Goal: Task Accomplishment & Management: Manage account settings

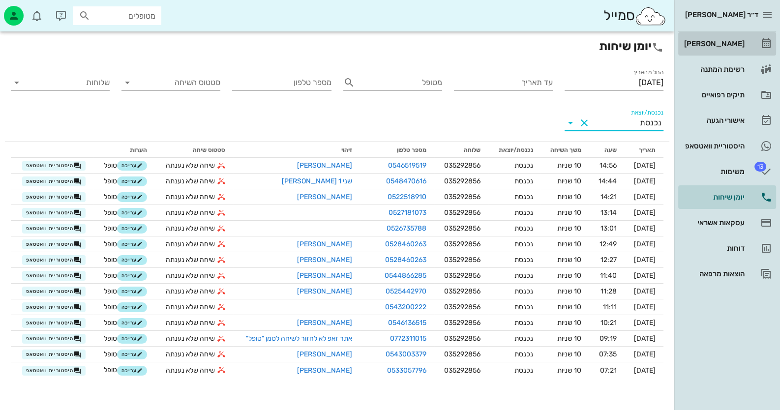
click at [759, 51] on link "[PERSON_NAME]" at bounding box center [727, 44] width 98 height 24
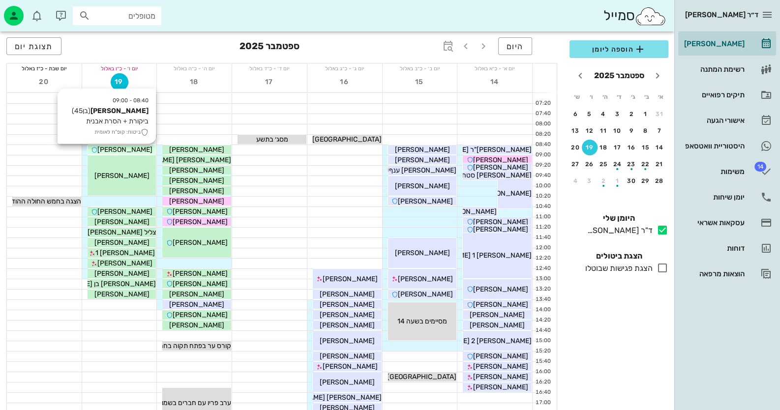
click at [122, 150] on span "[PERSON_NAME]" at bounding box center [124, 149] width 55 height 8
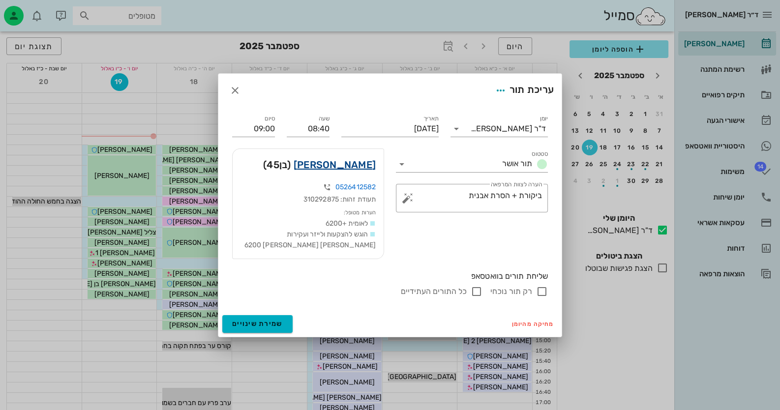
click at [353, 160] on link "[PERSON_NAME]" at bounding box center [334, 165] width 82 height 16
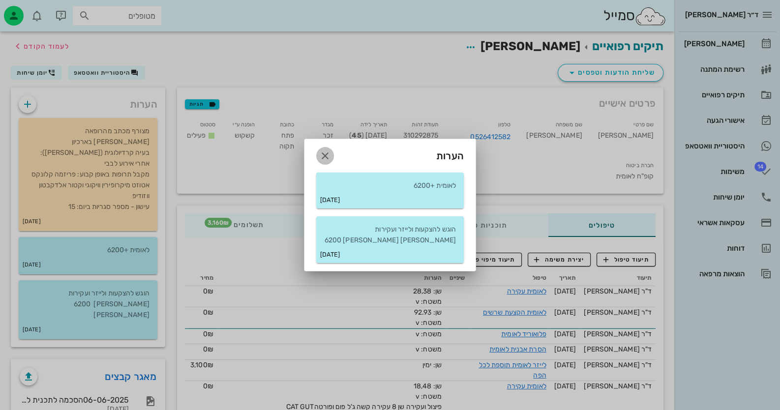
click at [324, 150] on icon "button" at bounding box center [325, 156] width 12 height 12
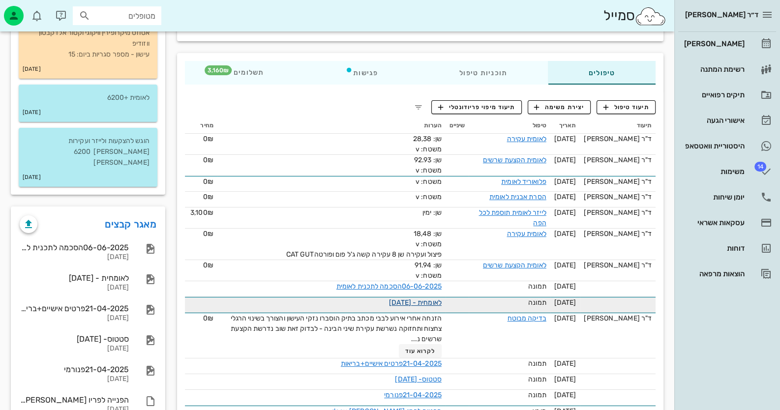
scroll to position [156, 0]
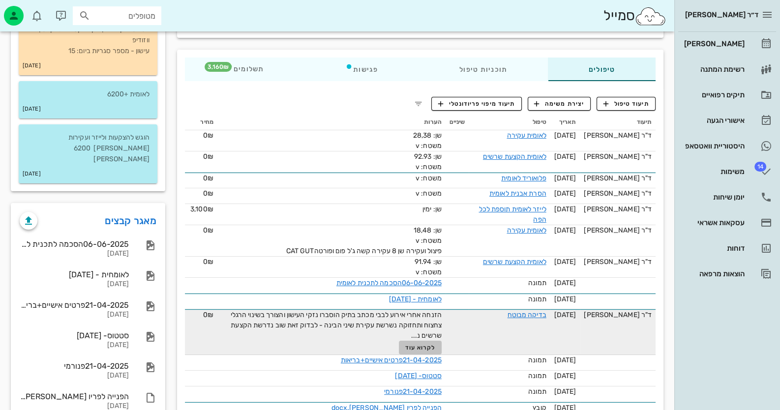
click at [423, 344] on span "לקרוא עוד" at bounding box center [420, 347] width 30 height 7
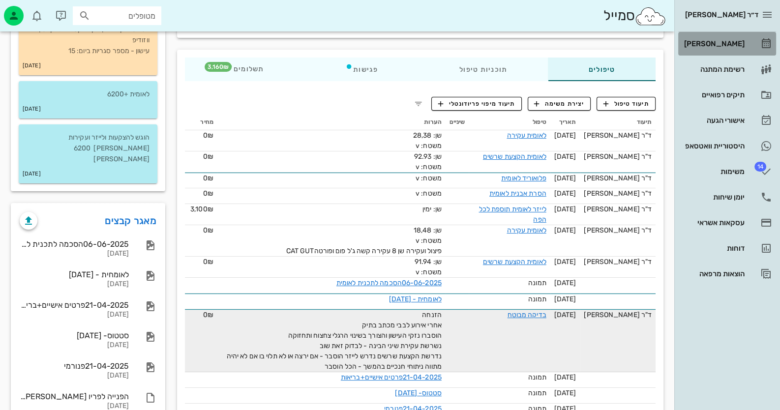
click at [739, 48] on div "[PERSON_NAME]" at bounding box center [713, 44] width 62 height 16
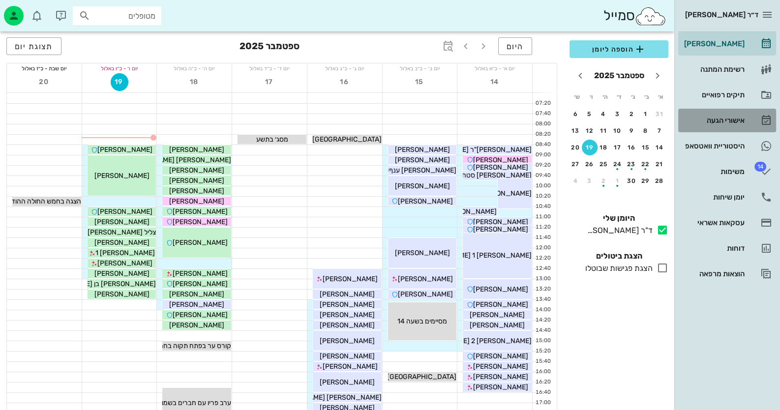
click at [700, 120] on div "אישורי הגעה" at bounding box center [713, 120] width 62 height 8
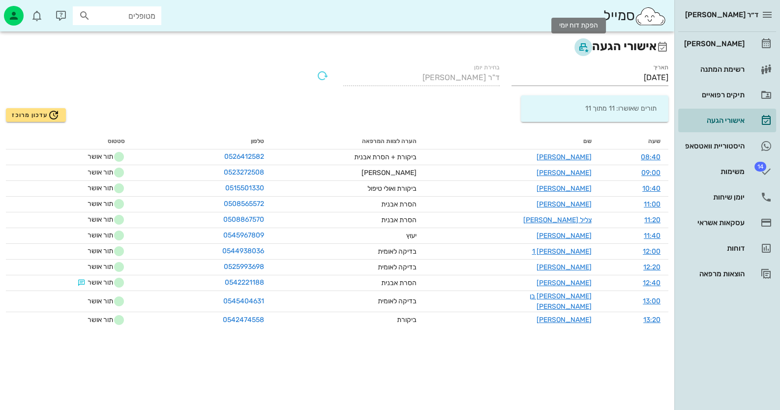
click at [577, 47] on icon "button" at bounding box center [583, 47] width 12 height 12
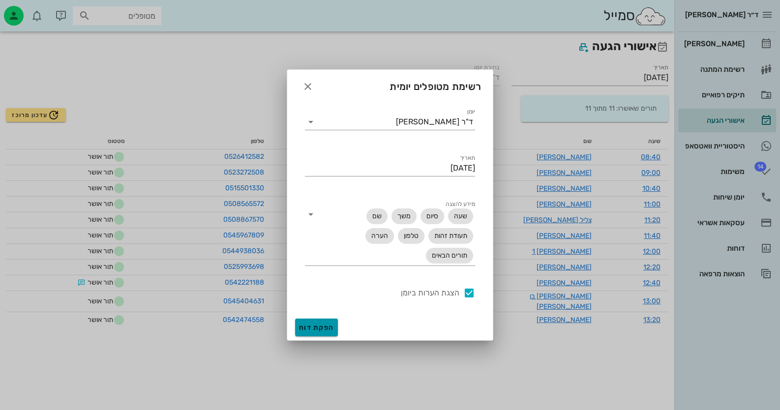
click at [317, 320] on button "הפקת דוח" at bounding box center [316, 328] width 43 height 18
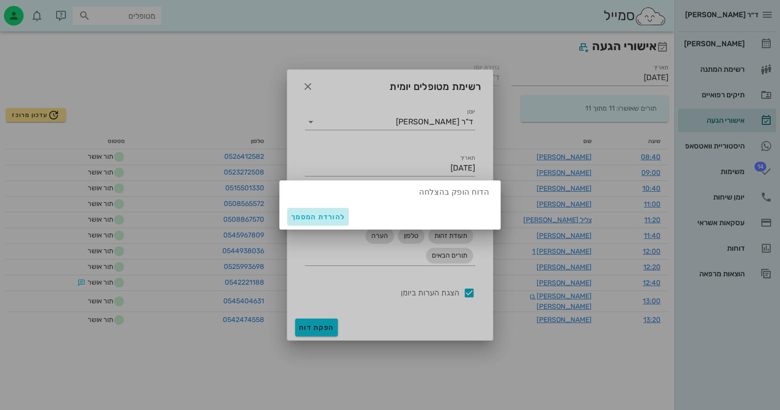
click at [328, 216] on span "להורדת המסמך" at bounding box center [318, 217] width 54 height 8
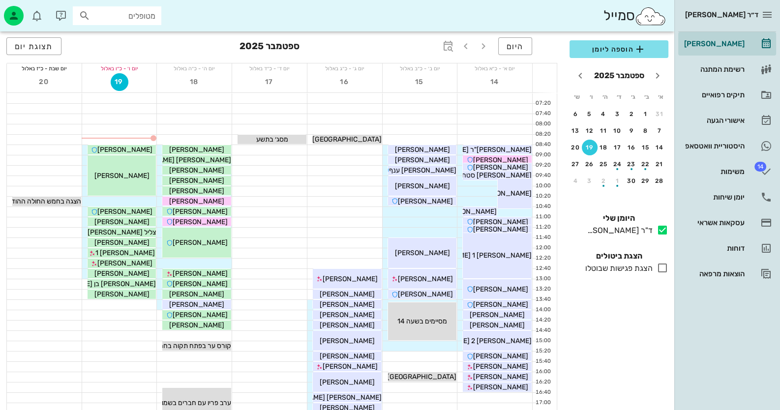
click at [142, 17] on input "מטופלים" at bounding box center [123, 15] width 63 height 13
type input "נהרי ח"
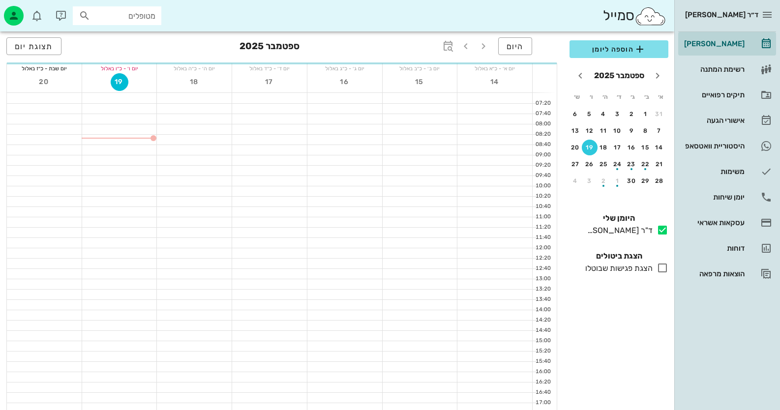
click at [145, 42] on div "היום [DATE] תצוגת יום" at bounding box center [281, 46] width 550 height 31
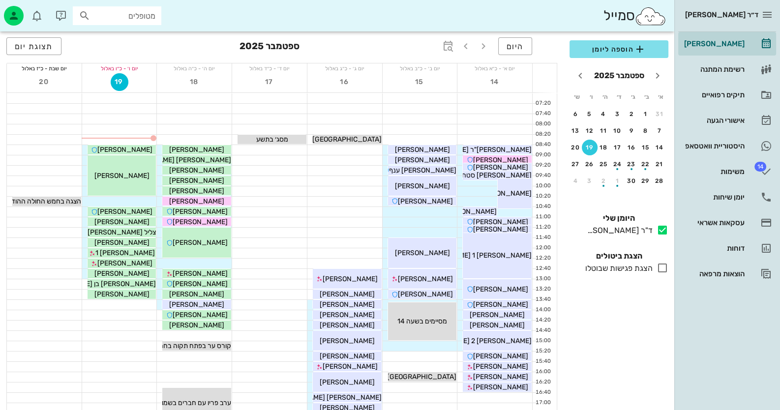
click at [134, 12] on input "מטופלים" at bounding box center [123, 15] width 63 height 13
type input "נהרי ח"
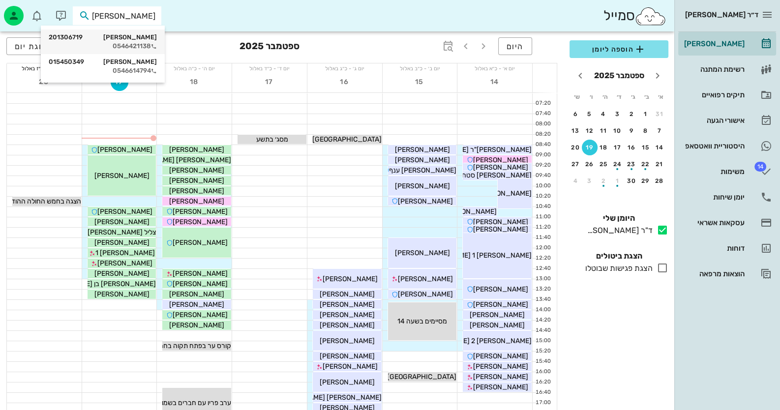
click at [136, 36] on div "חגי נהרי 201306719" at bounding box center [103, 37] width 108 height 8
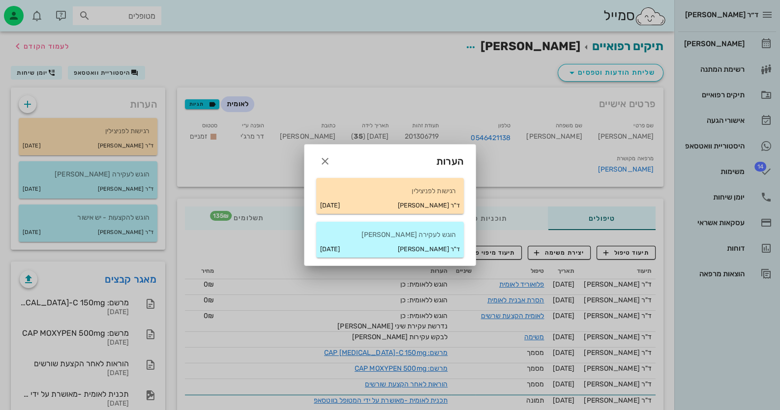
click at [383, 243] on div "ד"ר חיה מאיר 16-09-2025" at bounding box center [389, 248] width 147 height 17
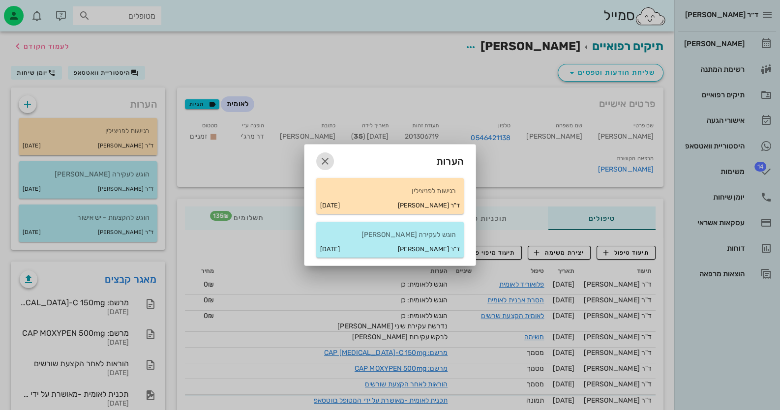
click at [324, 163] on icon "button" at bounding box center [325, 161] width 12 height 12
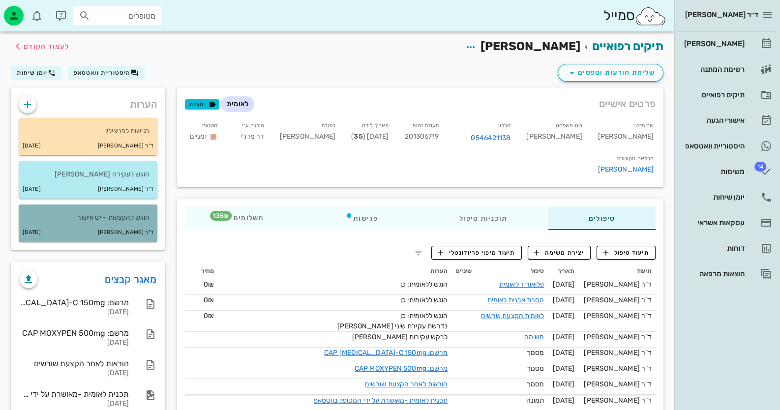
click at [118, 225] on div "ד"ר חיה מאיר 26-08-2025" at bounding box center [88, 232] width 139 height 19
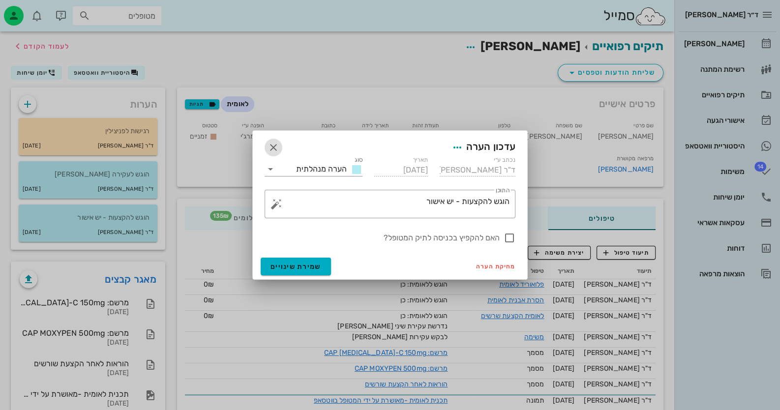
click at [271, 149] on icon "button" at bounding box center [273, 148] width 12 height 12
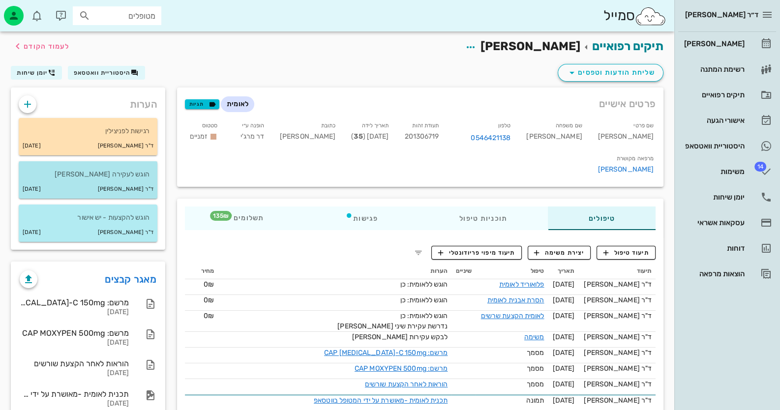
click at [113, 175] on p "הוגש לעקירה בינה" at bounding box center [88, 174] width 123 height 11
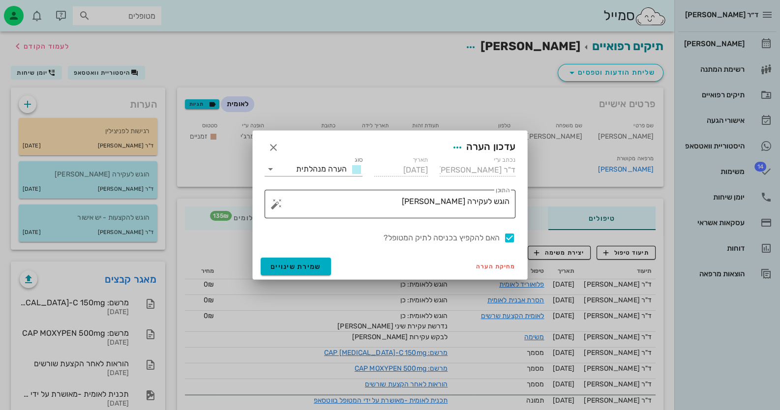
click at [432, 206] on textarea "הוגש לעקירה בינה" at bounding box center [393, 207] width 231 height 24
click at [280, 204] on button "button" at bounding box center [276, 204] width 12 height 12
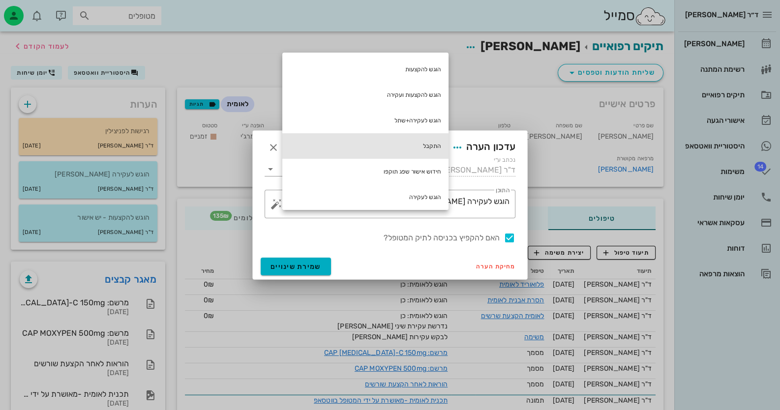
click at [434, 148] on div "התקבל" at bounding box center [365, 146] width 166 height 26
type textarea "הוגש לעקירה בינה התקבל"
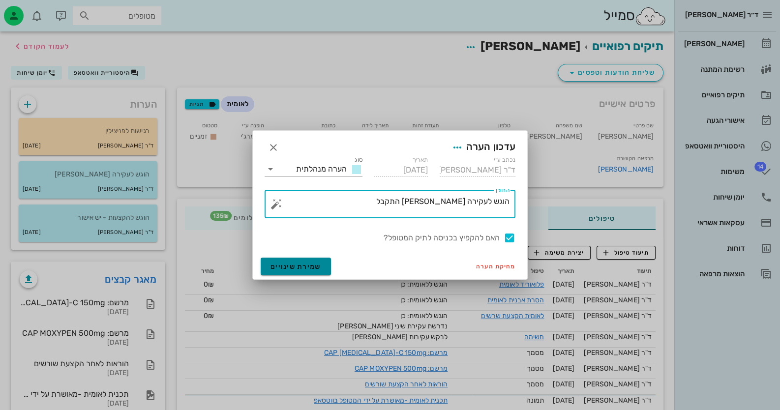
click at [313, 265] on span "שמירת שינויים" at bounding box center [295, 266] width 51 height 8
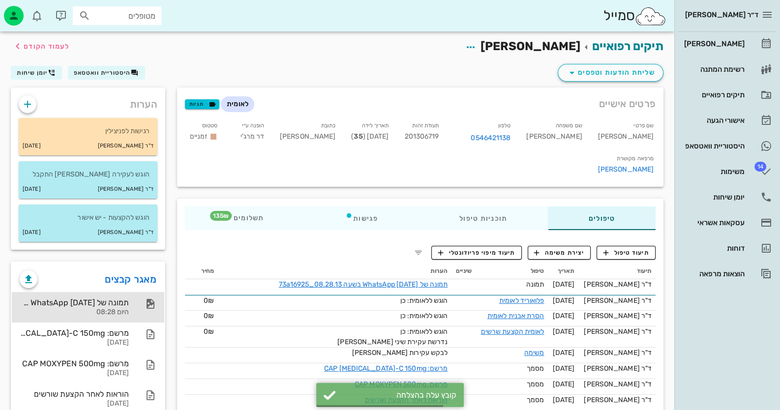
click at [122, 309] on div "היום 08:28" at bounding box center [74, 312] width 109 height 8
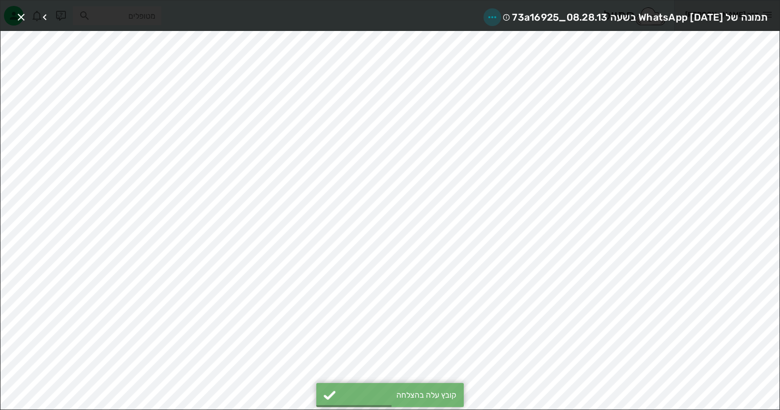
click at [486, 16] on icon "button" at bounding box center [492, 17] width 12 height 12
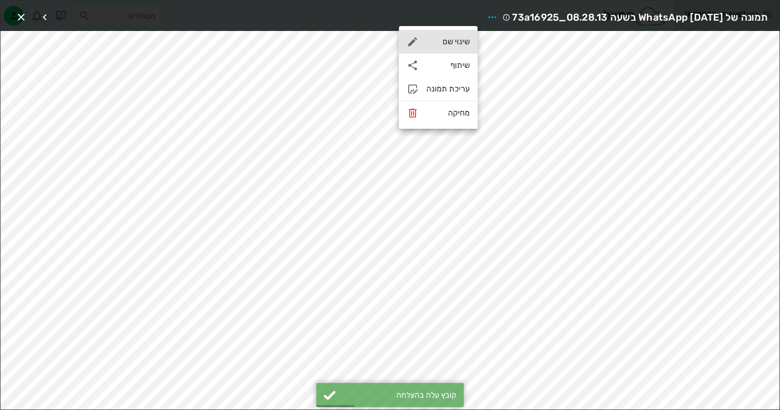
click at [460, 39] on div "שינוי שם" at bounding box center [447, 41] width 43 height 9
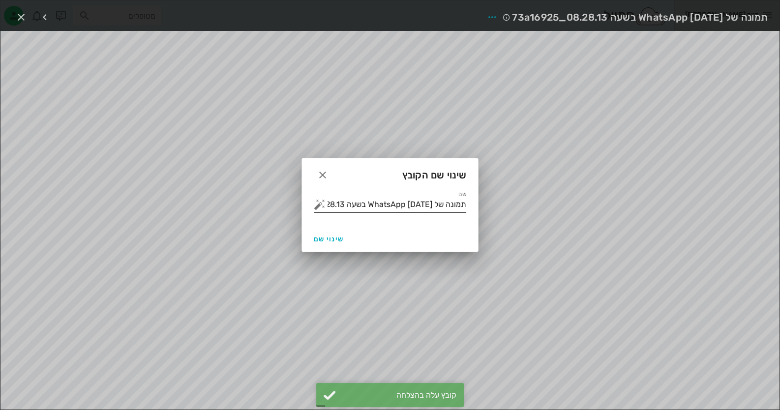
click at [424, 202] on input "תמונה של WhatsApp 2025-09-19 בשעה 08.28.13_73a16925" at bounding box center [396, 205] width 139 height 16
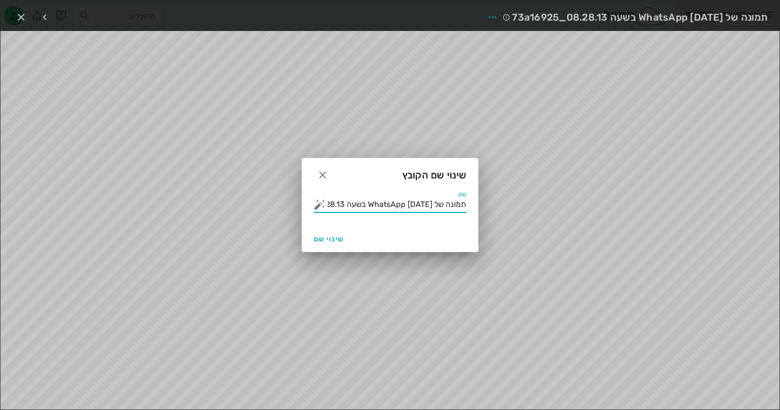
click at [424, 202] on input "תמונה של WhatsApp 2025-09-19 בשעה 08.28.13_73a16925" at bounding box center [396, 205] width 139 height 16
click at [319, 208] on button "button" at bounding box center [320, 205] width 12 height 12
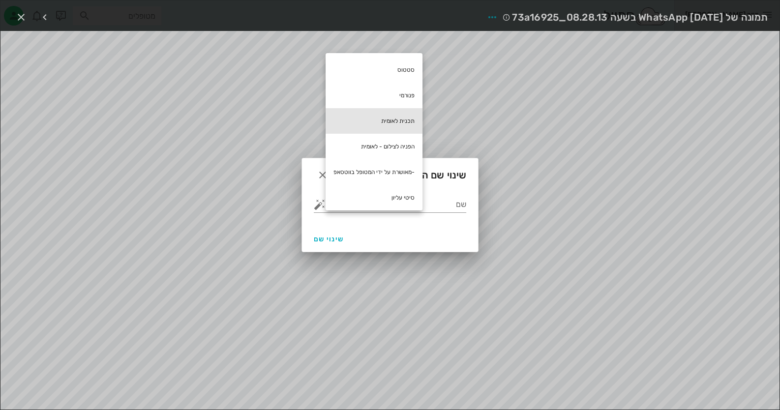
click at [413, 117] on div "תכנית לאומית" at bounding box center [373, 121] width 97 height 26
type input "תכנית לאומית"
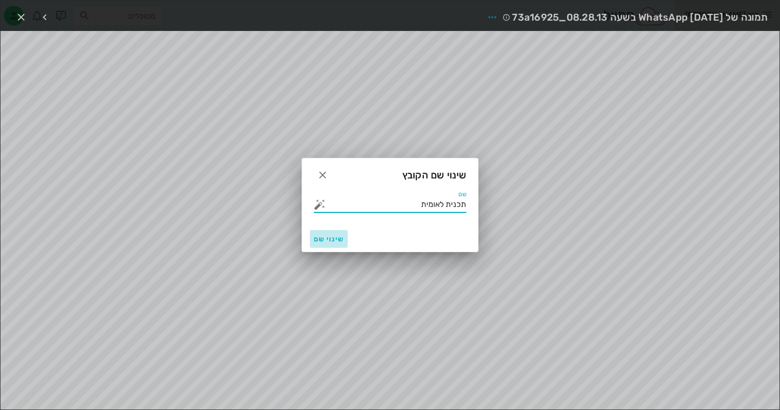
click at [329, 235] on span "שינוי שם" at bounding box center [329, 239] width 30 height 8
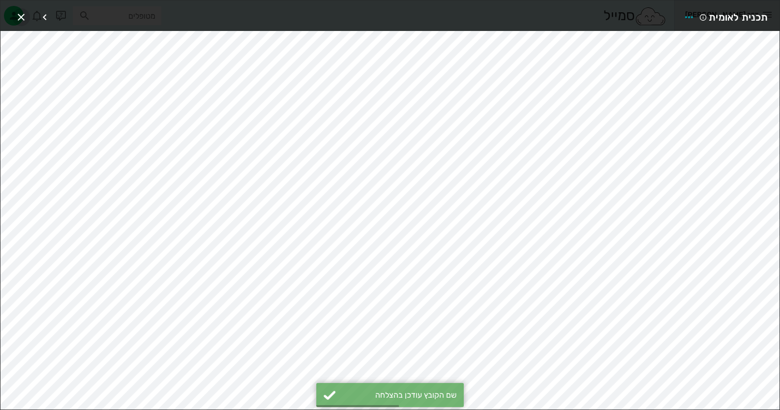
click at [25, 20] on icon "button" at bounding box center [21, 17] width 12 height 12
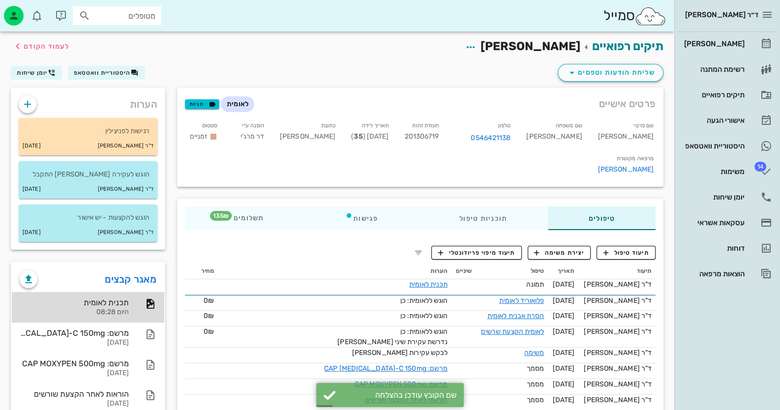
click at [78, 296] on div "תכנית לאומית היום 08:28" at bounding box center [74, 307] width 109 height 30
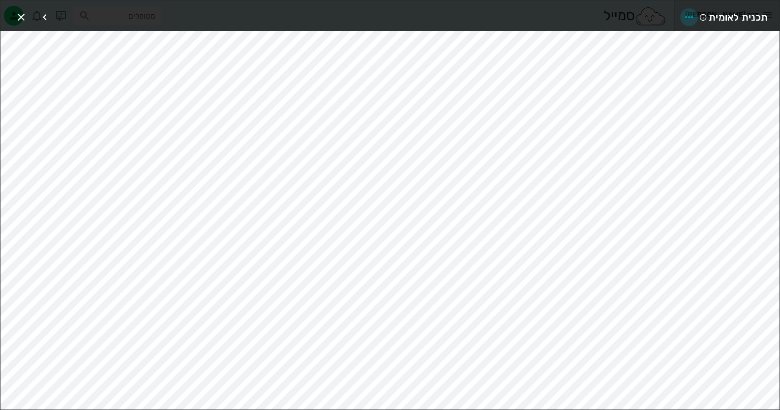
click at [690, 13] on icon "button" at bounding box center [689, 17] width 12 height 12
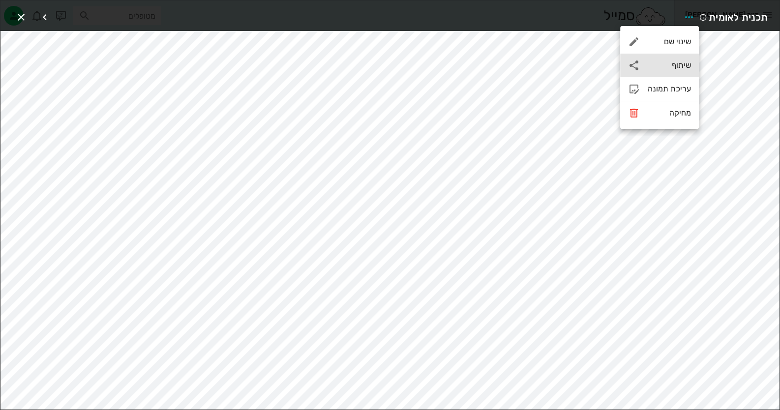
click at [678, 65] on div "שיתוף" at bounding box center [668, 64] width 43 height 9
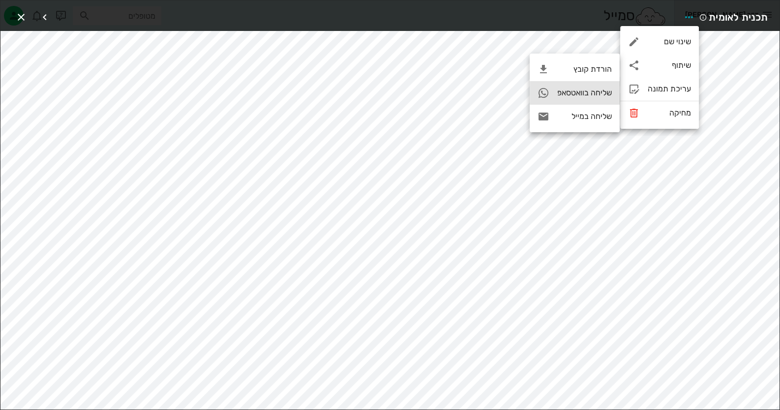
click at [580, 95] on div "שליחה בוואטסאפ" at bounding box center [584, 92] width 55 height 9
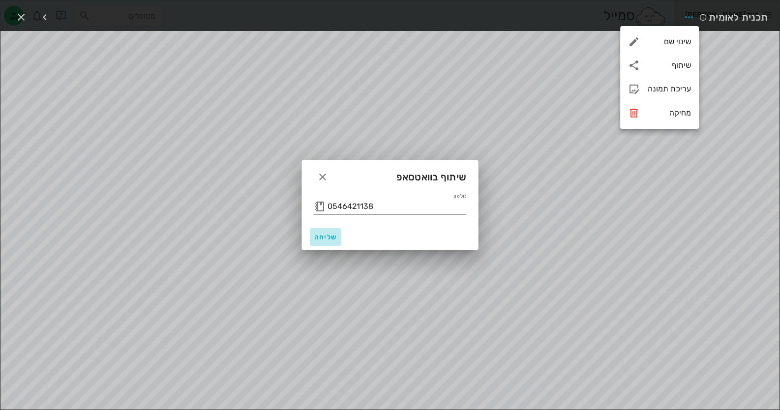
click at [310, 237] on button "שליחה" at bounding box center [325, 237] width 31 height 18
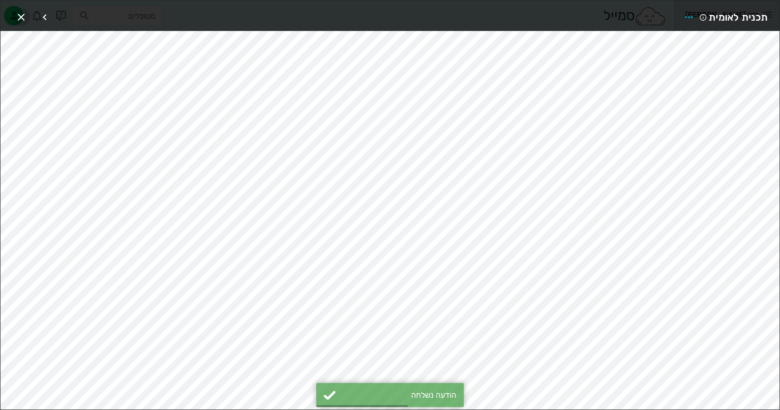
click at [21, 14] on icon "button" at bounding box center [21, 17] width 12 height 12
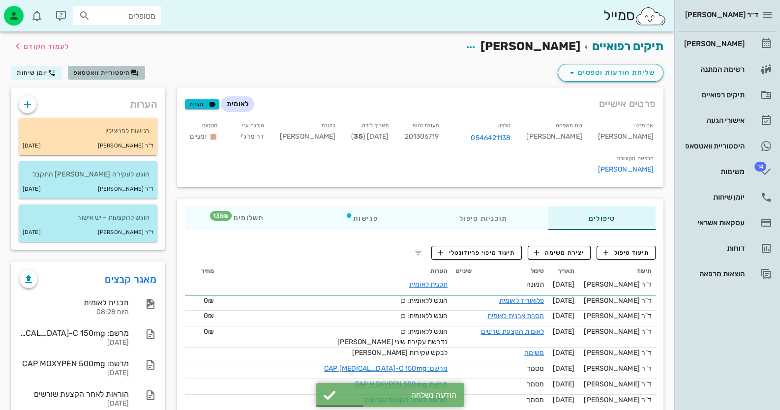
click at [107, 71] on span "היסטוריית וואטסאפ" at bounding box center [102, 72] width 57 height 7
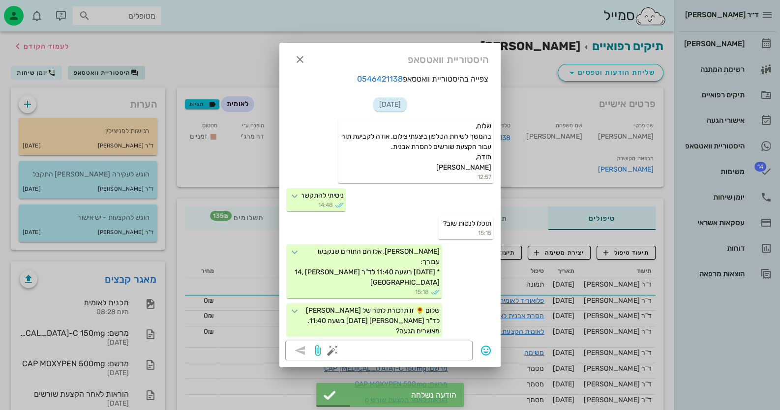
scroll to position [1590, 0]
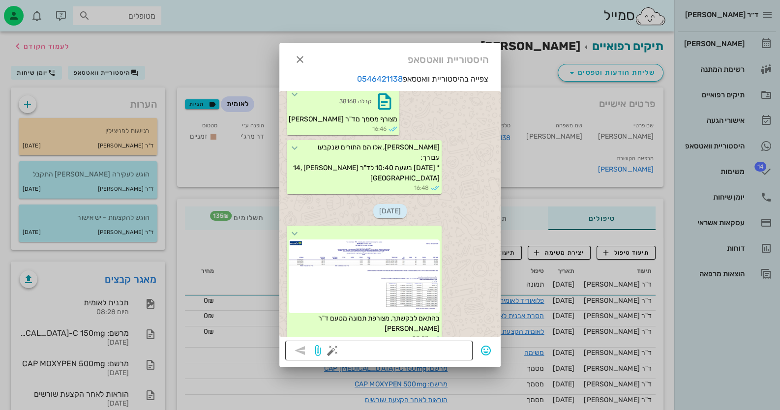
click at [335, 351] on button "button" at bounding box center [332, 351] width 12 height 12
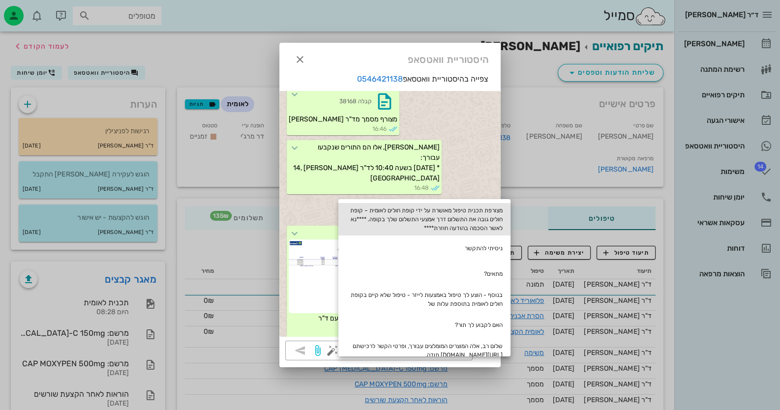
click at [478, 225] on div "מצורפת תכנית טיפול מאושרת על ידי קופת חולים לאומית – קופת חולים גובה את התשלום …" at bounding box center [424, 219] width 172 height 32
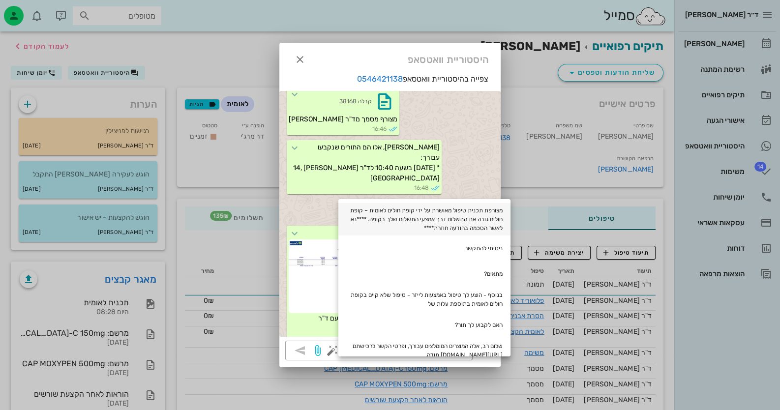
type textarea "מצורפת תכנית טיפול מאושרת על ידי קופת חולים לאומית – קופת חולים גובה את התשלום …"
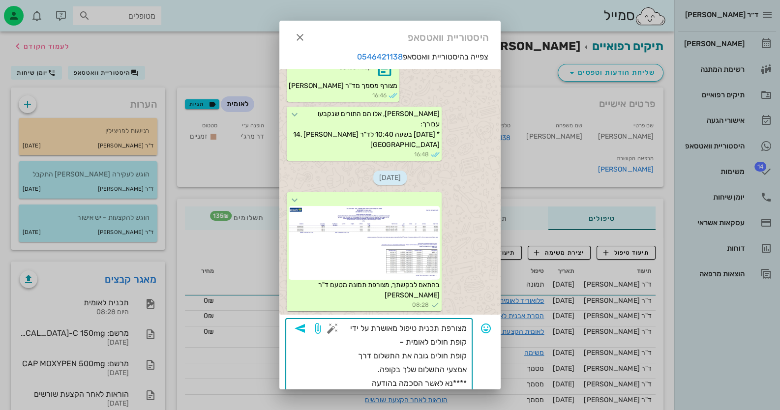
scroll to position [20, 0]
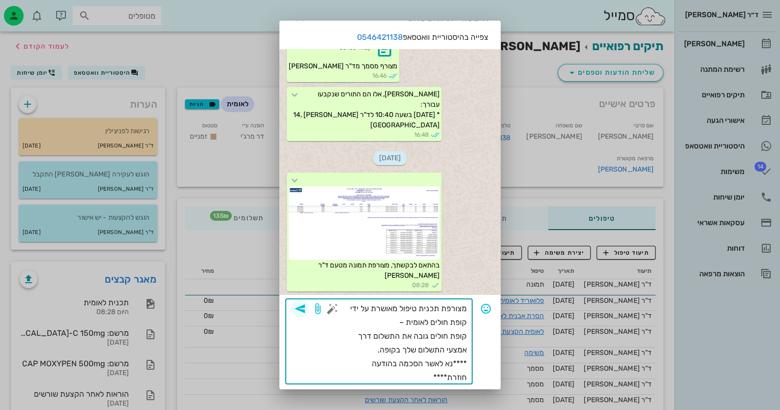
click at [306, 306] on icon "button" at bounding box center [300, 309] width 12 height 12
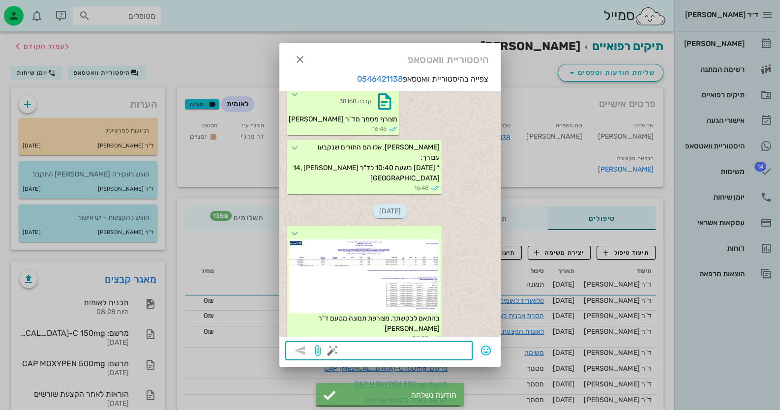
scroll to position [1669, 0]
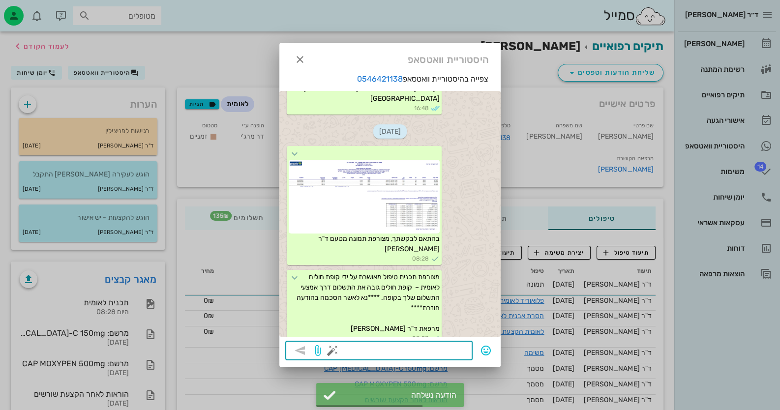
click at [691, 339] on div at bounding box center [390, 205] width 780 height 410
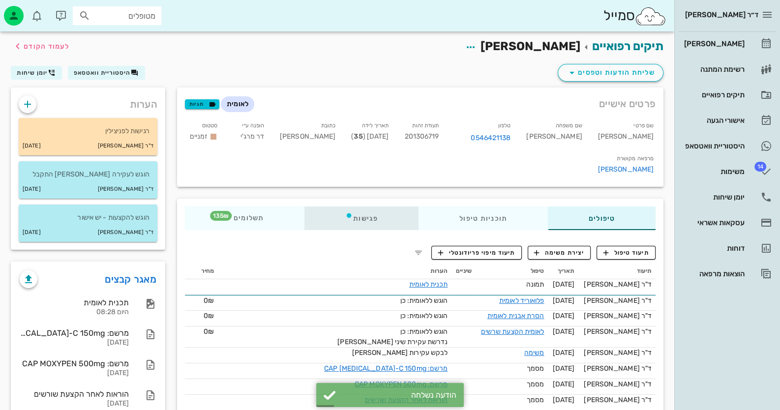
click at [349, 211] on icon at bounding box center [349, 215] width 8 height 8
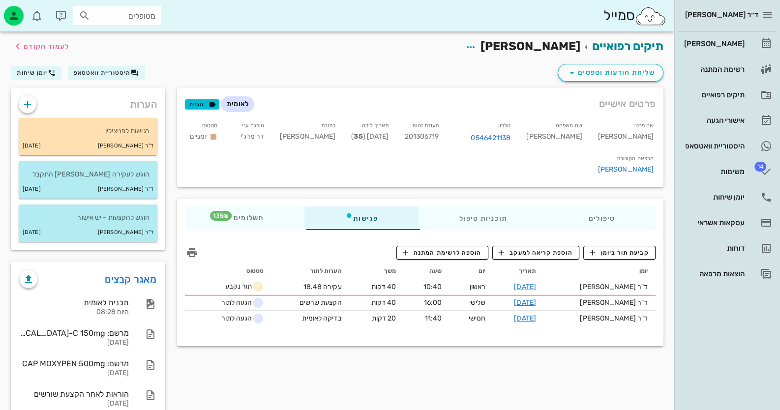
click at [697, 316] on div "ד״ר חיה מאיר יומן מרפאה רשימת המתנה תיקים רפואיים אישורי הגעה היסטוריית וואטסאפ…" at bounding box center [727, 205] width 106 height 410
click at [153, 24] on div "מטופלים" at bounding box center [117, 15] width 88 height 19
type input "ביטון"
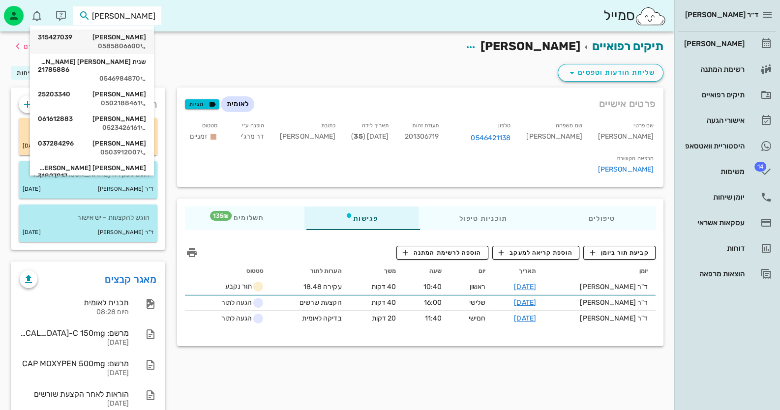
click at [146, 44] on icon at bounding box center [143, 47] width 6 height 6
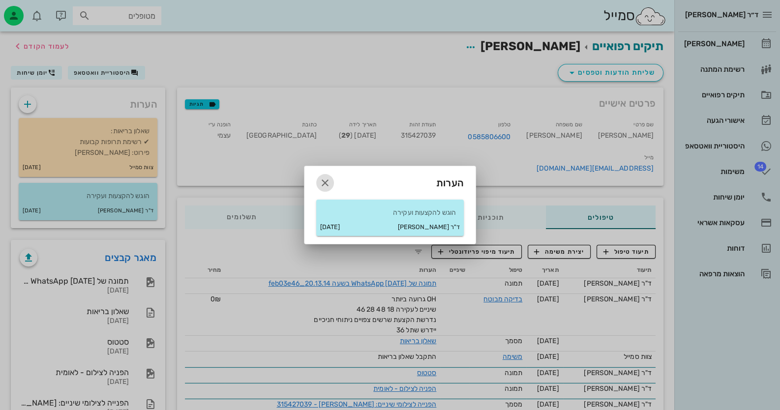
click at [328, 186] on icon "button" at bounding box center [325, 183] width 12 height 12
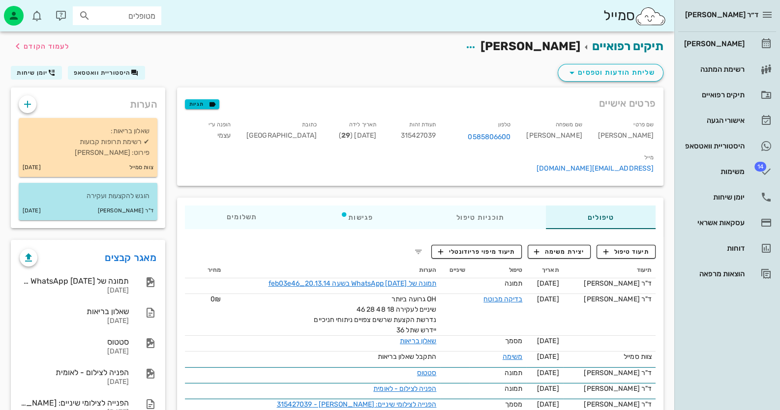
click at [97, 199] on p "הוגש להקצעות ועקירה" at bounding box center [88, 196] width 123 height 11
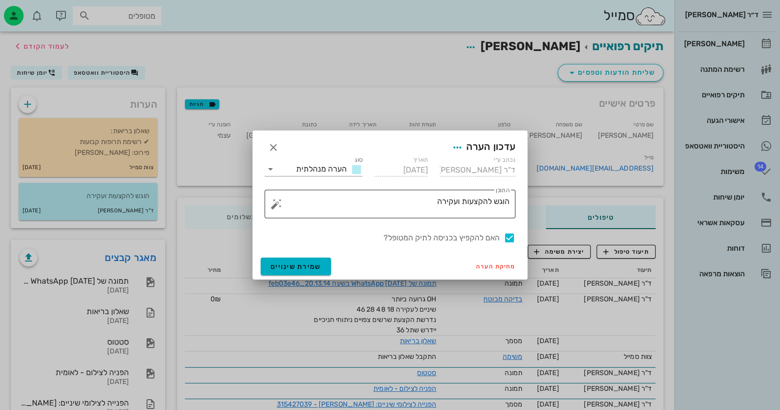
click at [401, 201] on textarea "הוגש להקצעות ועקירה" at bounding box center [393, 207] width 231 height 24
click at [273, 201] on button "button" at bounding box center [276, 204] width 12 height 12
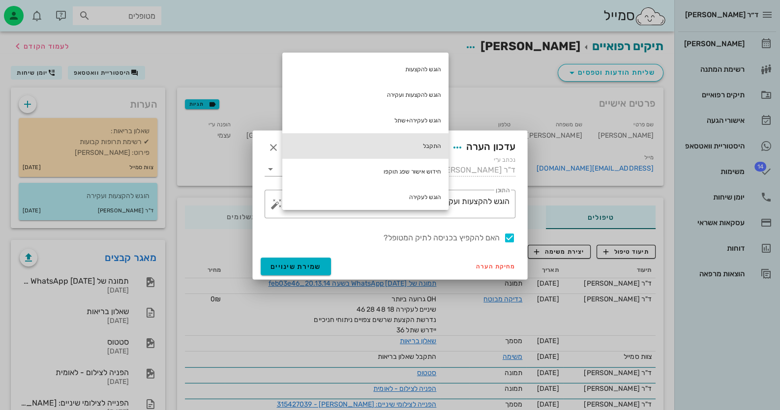
click at [396, 149] on div "התקבל" at bounding box center [365, 146] width 166 height 26
type textarea "הוגש להקצעות ועקירה התקבל"
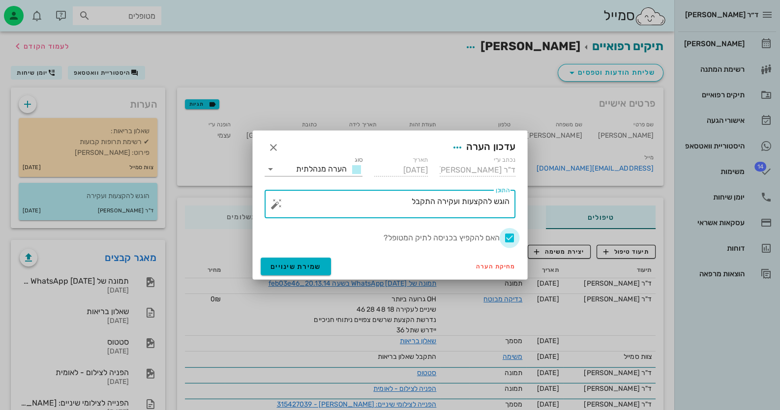
click at [511, 238] on div at bounding box center [509, 238] width 17 height 17
checkbox input "false"
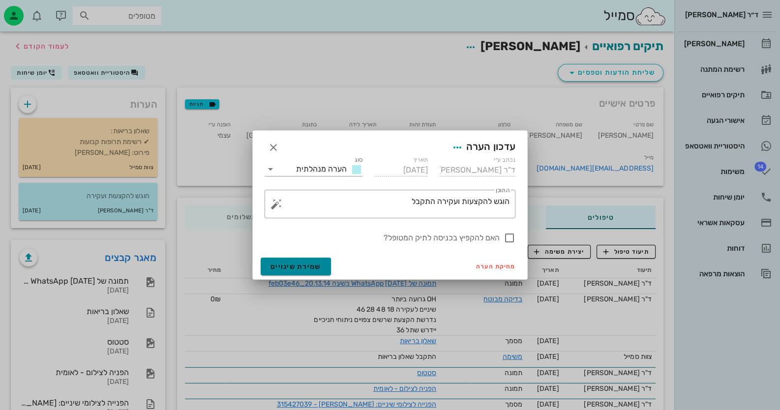
click at [292, 271] on button "שמירת שינויים" at bounding box center [296, 267] width 70 height 18
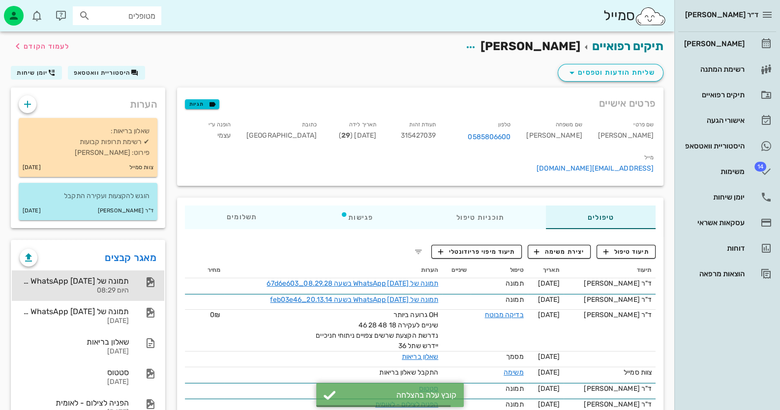
click at [105, 277] on div "תמונה של WhatsApp 2025-09-19 בשעה 08.29.28_67d6e603" at bounding box center [74, 280] width 109 height 9
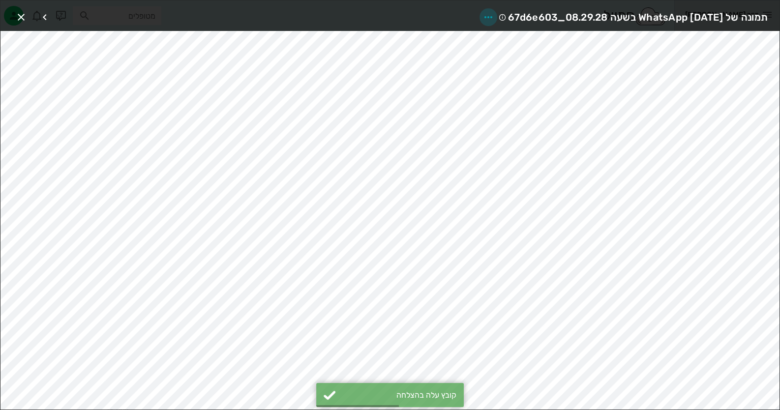
click at [482, 14] on icon "button" at bounding box center [488, 17] width 12 height 12
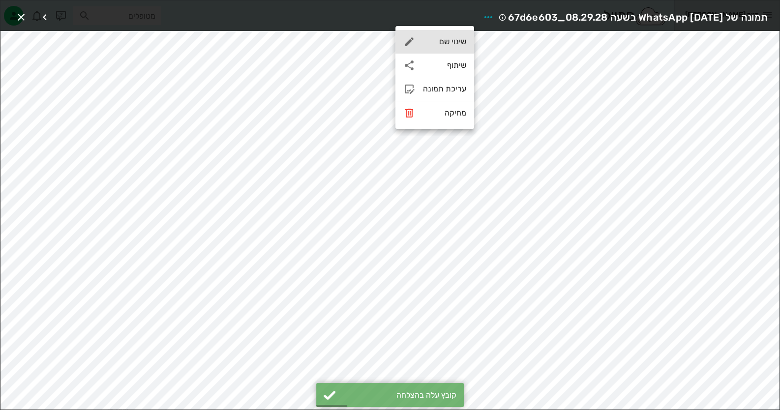
click at [457, 32] on div "שינוי שם" at bounding box center [434, 42] width 79 height 24
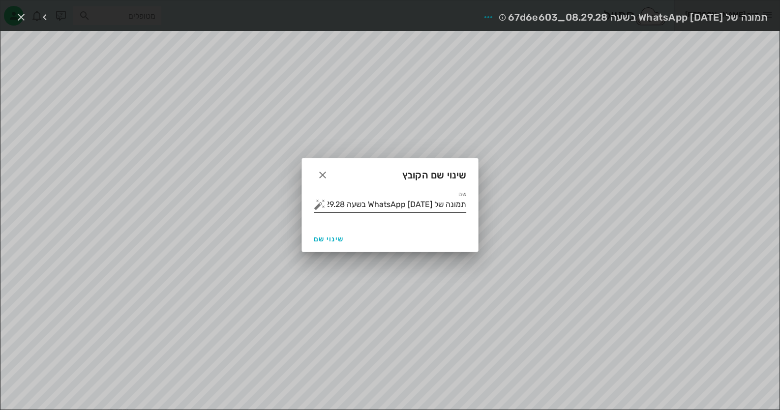
click at [423, 205] on input "תמונה של WhatsApp 2025-09-19 בשעה 08.29.28_67d6e603" at bounding box center [396, 205] width 139 height 16
click at [322, 203] on button "button" at bounding box center [320, 205] width 12 height 12
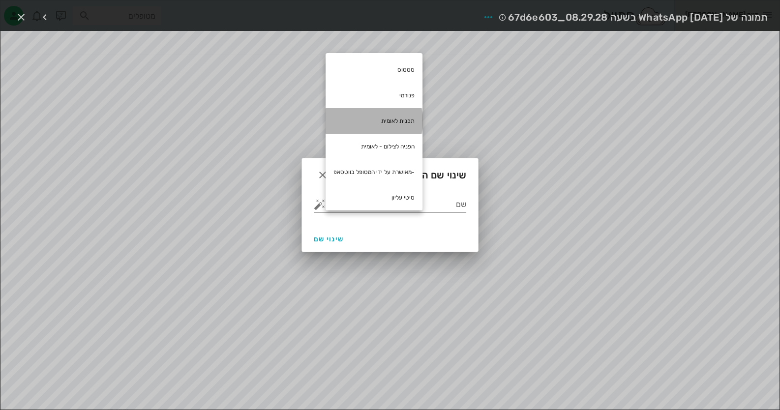
click at [370, 122] on div "תכנית לאומית" at bounding box center [373, 121] width 97 height 26
type input "תכנית לאומית"
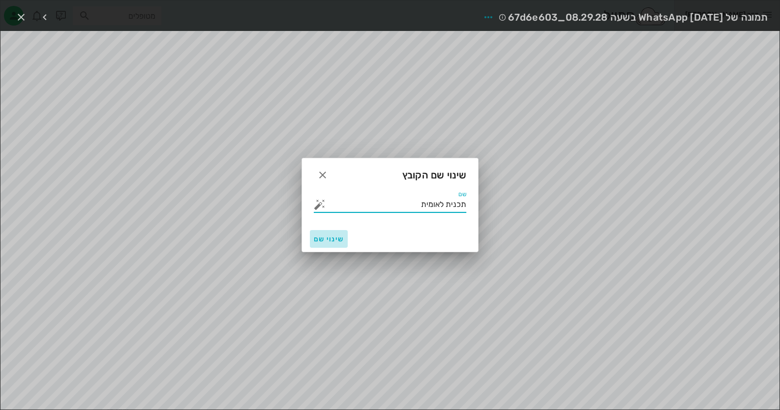
click at [315, 233] on button "שינוי שם" at bounding box center [329, 239] width 38 height 18
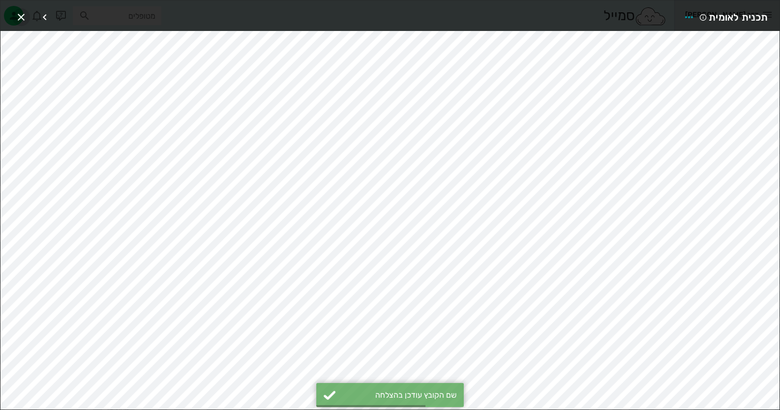
click at [15, 13] on icon "button" at bounding box center [21, 17] width 12 height 12
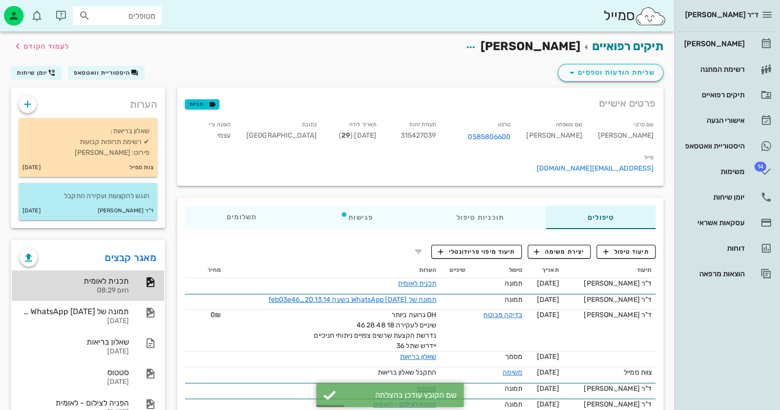
click at [99, 290] on div "היום 08:29" at bounding box center [74, 291] width 109 height 8
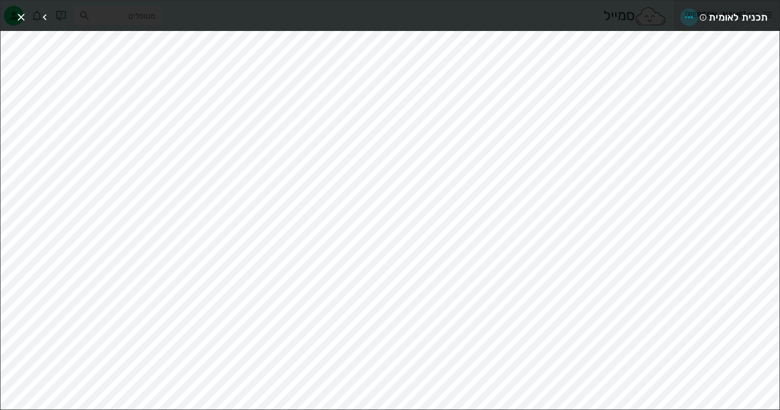
click at [692, 16] on icon "button" at bounding box center [689, 17] width 12 height 12
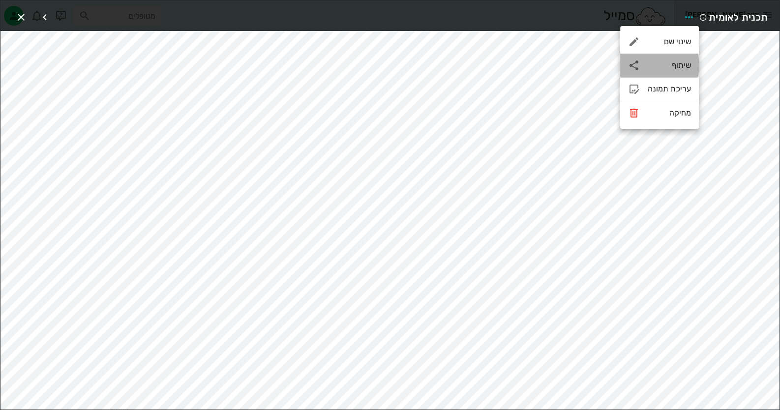
click at [671, 70] on div "שיתוף" at bounding box center [668, 64] width 43 height 9
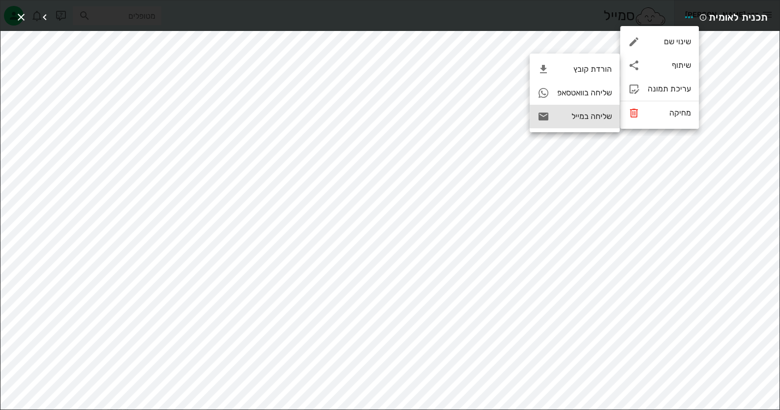
click at [568, 117] on div "שליחה במייל" at bounding box center [584, 116] width 55 height 9
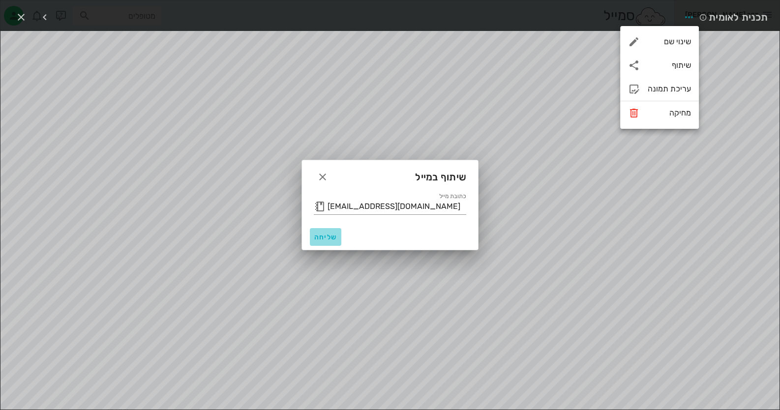
click at [319, 236] on span "שליחה" at bounding box center [326, 237] width 24 height 8
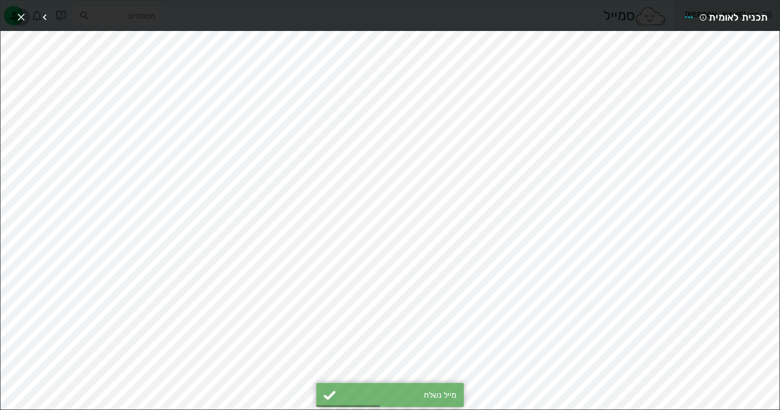
click at [23, 13] on icon "button" at bounding box center [21, 17] width 12 height 12
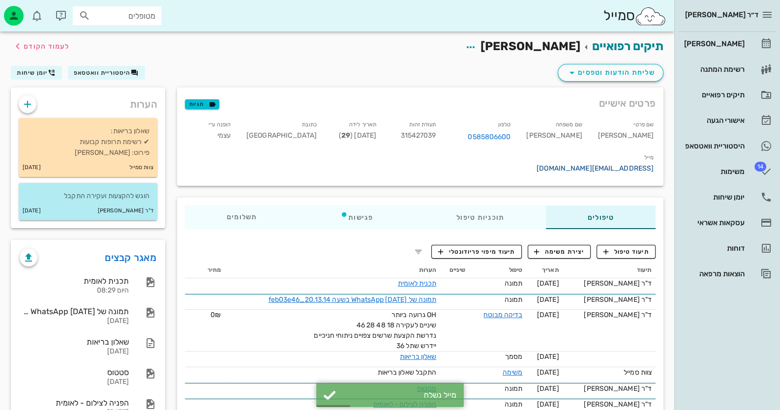
click at [536, 164] on link "rivki3321@gmail.com" at bounding box center [594, 168] width 117 height 8
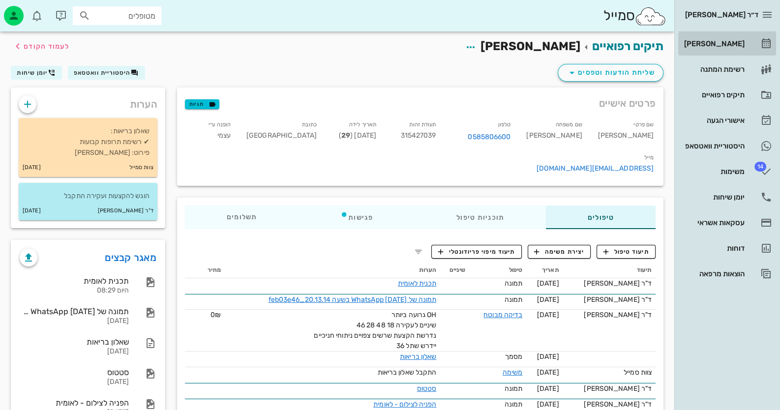
click at [754, 39] on link "[PERSON_NAME]" at bounding box center [727, 44] width 98 height 24
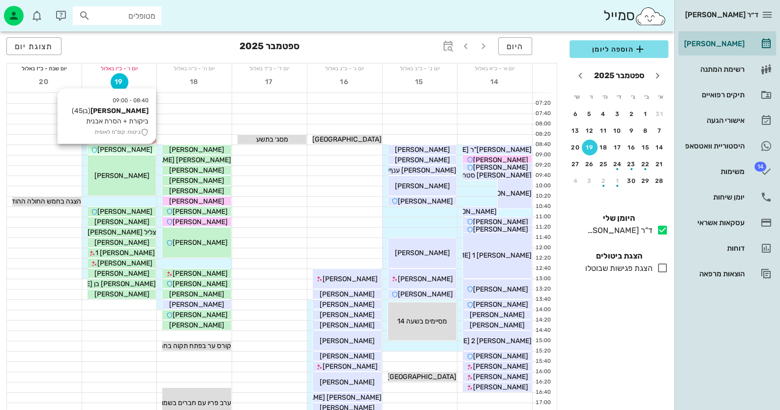
click at [126, 145] on span "[PERSON_NAME]" at bounding box center [124, 149] width 55 height 8
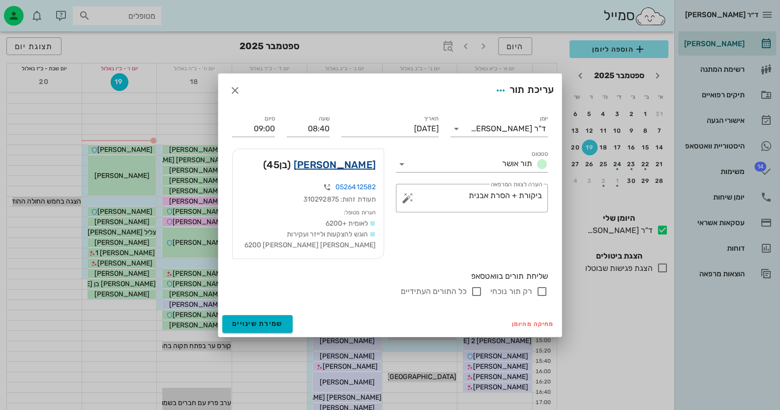
click at [342, 166] on link "[PERSON_NAME]" at bounding box center [334, 165] width 82 height 16
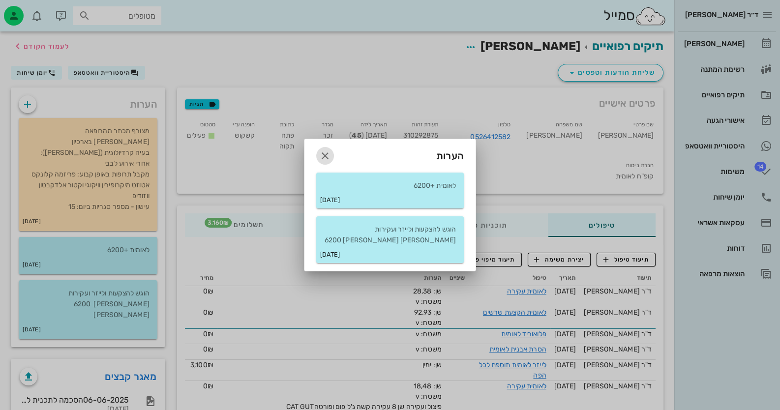
click at [329, 154] on icon "button" at bounding box center [325, 156] width 12 height 12
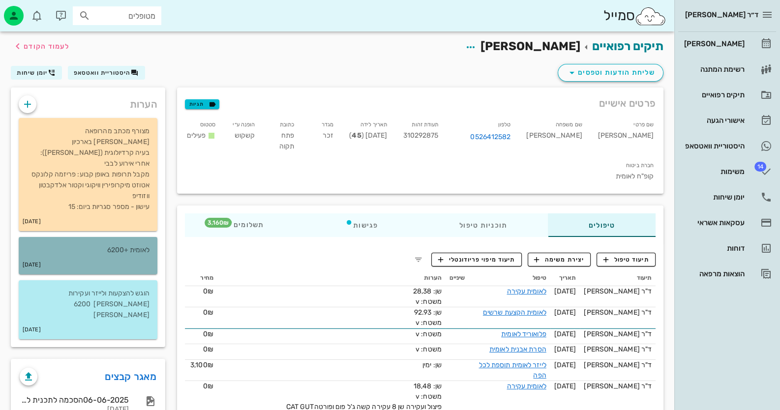
click at [150, 237] on div "לאומית +6200" at bounding box center [88, 246] width 139 height 19
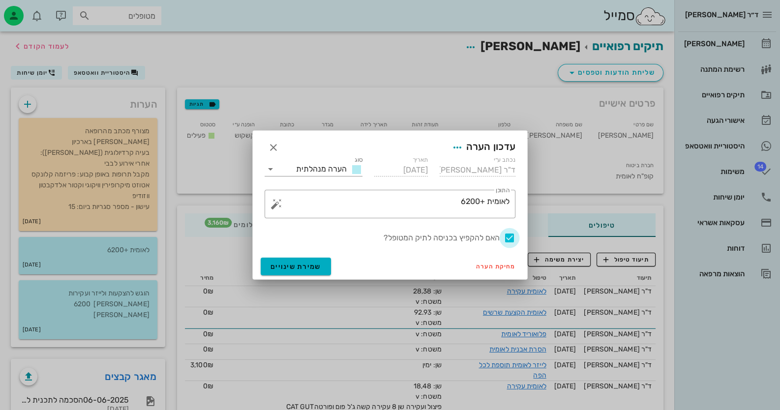
click at [510, 233] on div at bounding box center [509, 238] width 17 height 17
checkbox input "false"
click at [298, 261] on button "שמירת שינויים" at bounding box center [296, 267] width 70 height 18
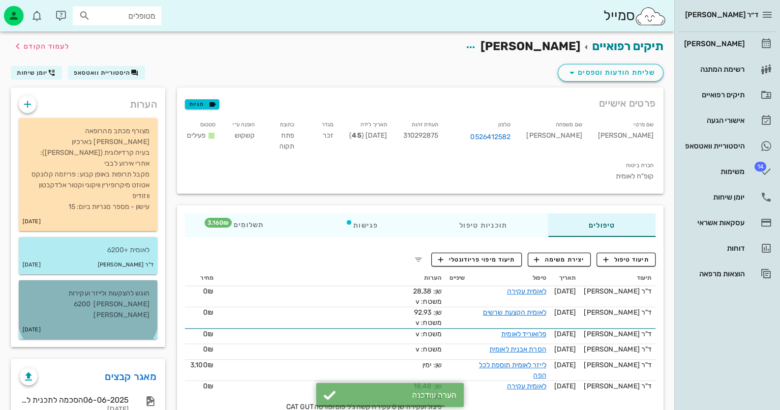
click at [116, 320] on div "[DATE]" at bounding box center [88, 329] width 139 height 19
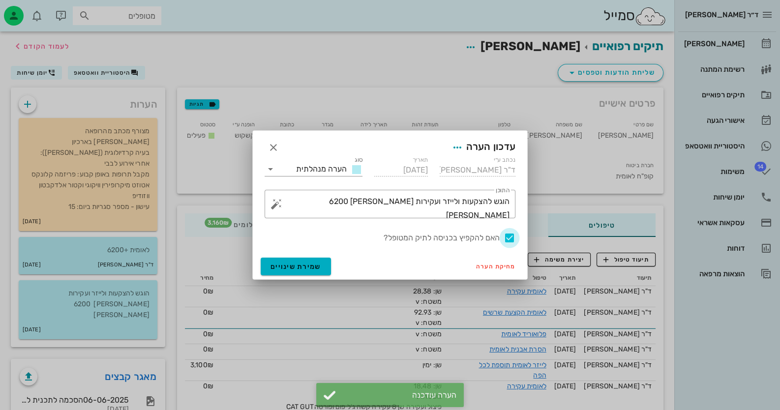
click at [506, 236] on div at bounding box center [509, 238] width 17 height 17
checkbox input "false"
click at [314, 258] on button "שמירת שינויים" at bounding box center [296, 267] width 70 height 18
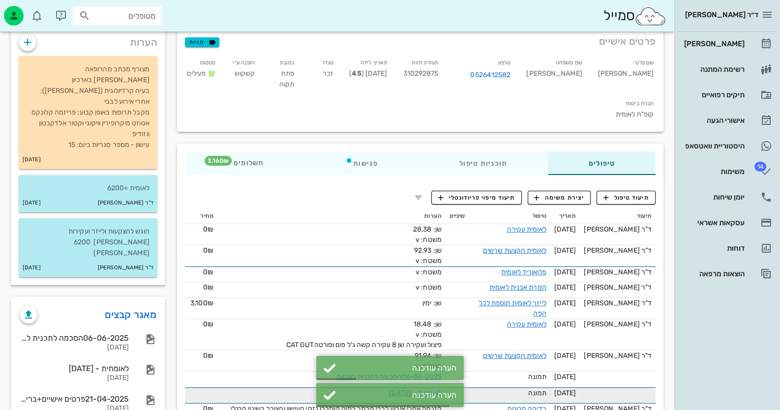
scroll to position [156, 0]
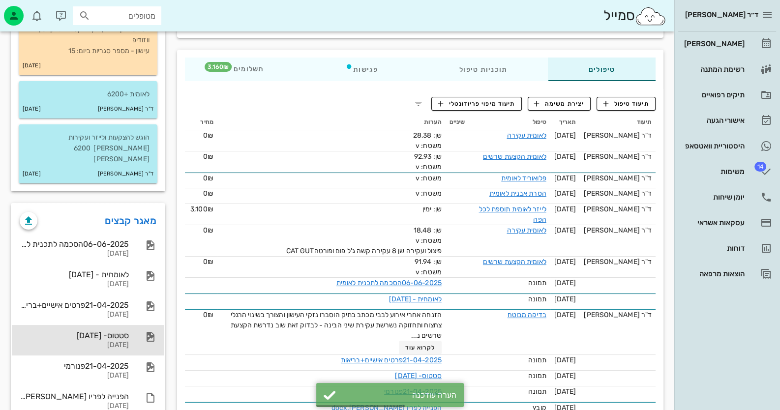
click at [114, 341] on div "[DATE]" at bounding box center [74, 345] width 109 height 8
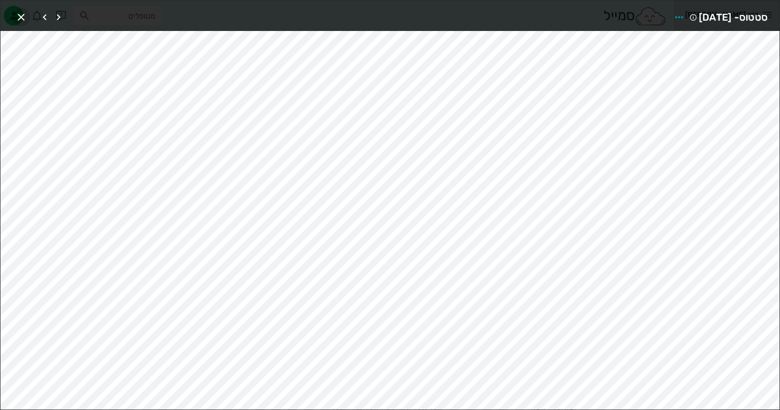
click at [16, 14] on icon "button" at bounding box center [21, 17] width 12 height 12
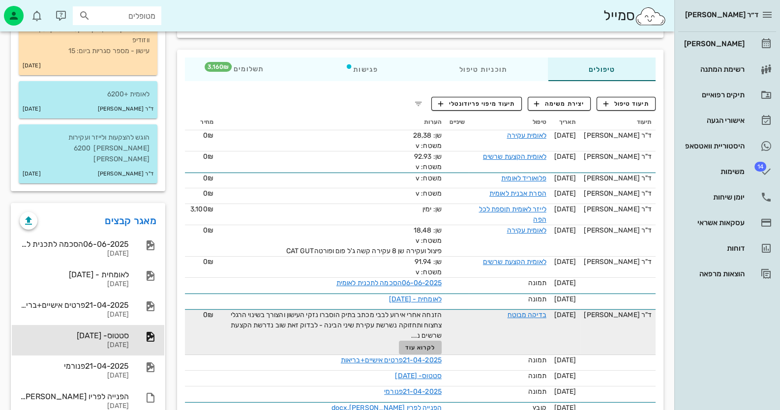
click at [425, 344] on span "לקרוא עוד" at bounding box center [420, 347] width 30 height 7
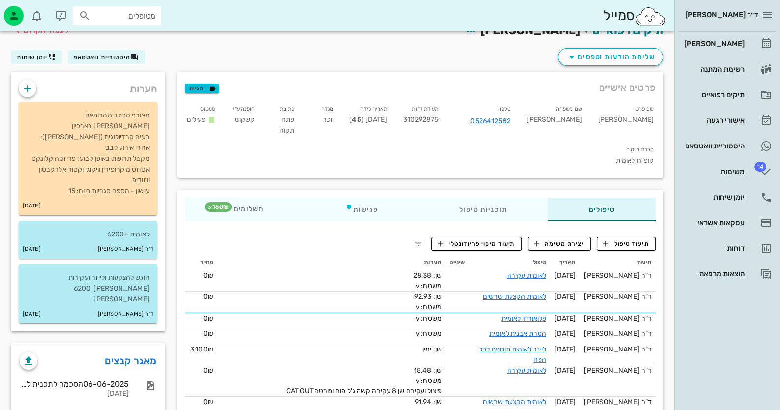
scroll to position [8, 0]
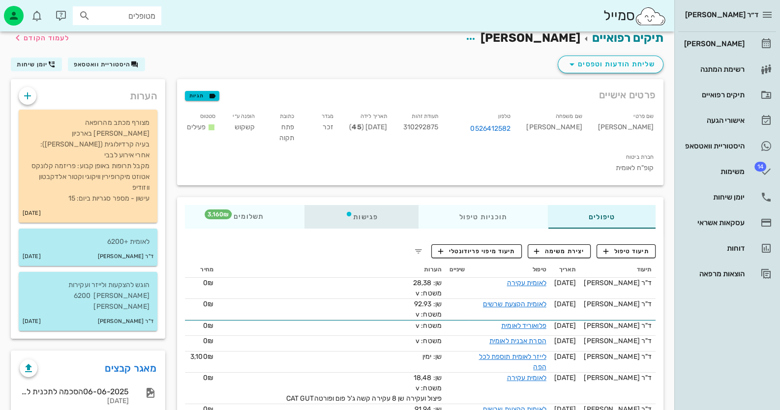
click at [365, 205] on div "פגישות" at bounding box center [361, 217] width 114 height 24
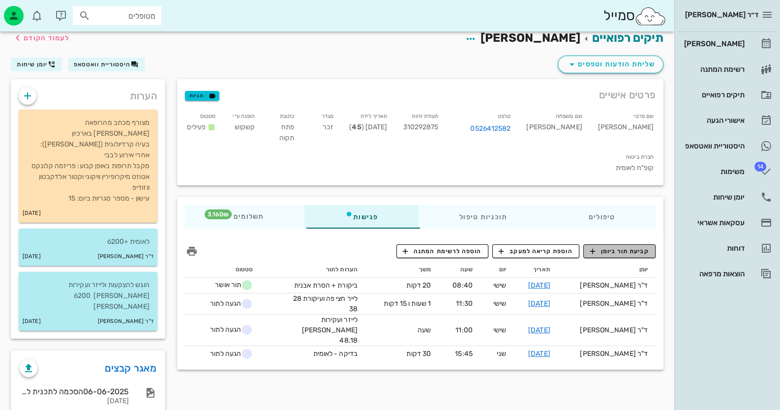
click at [641, 247] on span "קביעת תור ביומן" at bounding box center [618, 251] width 59 height 9
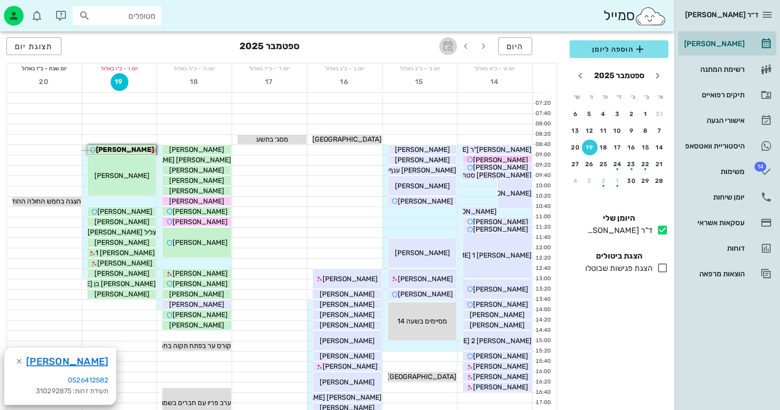
click at [452, 46] on icon "button" at bounding box center [448, 46] width 12 height 12
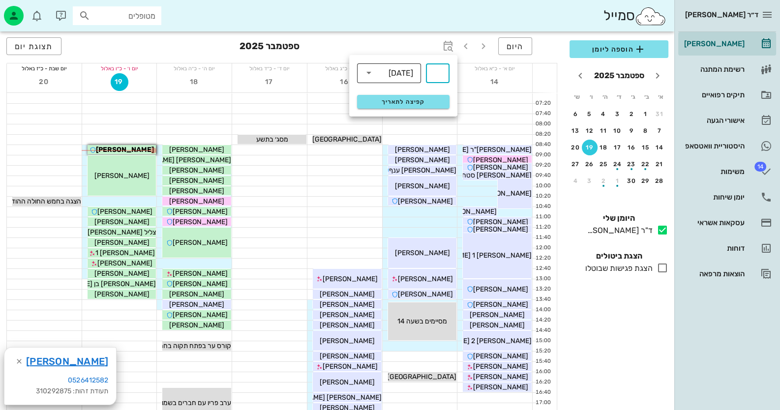
click at [395, 66] on div "שבועות" at bounding box center [396, 73] width 38 height 20
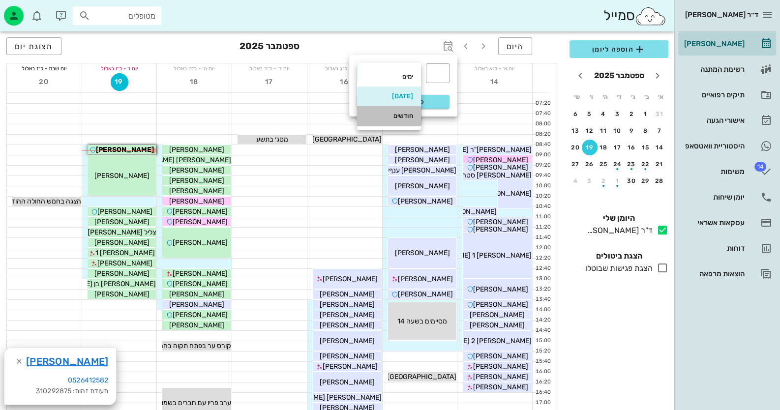
click at [395, 110] on div "חודשים" at bounding box center [389, 116] width 48 height 16
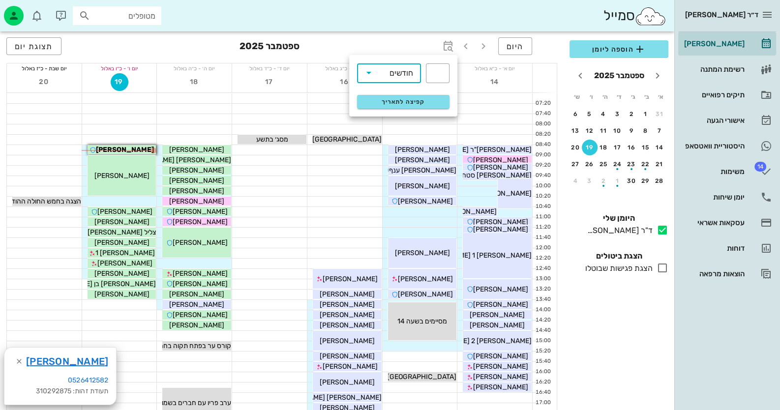
click at [450, 71] on div "​ ​ חודשים" at bounding box center [403, 73] width 104 height 32
click at [444, 71] on div "​" at bounding box center [438, 73] width 24 height 20
type input "3"
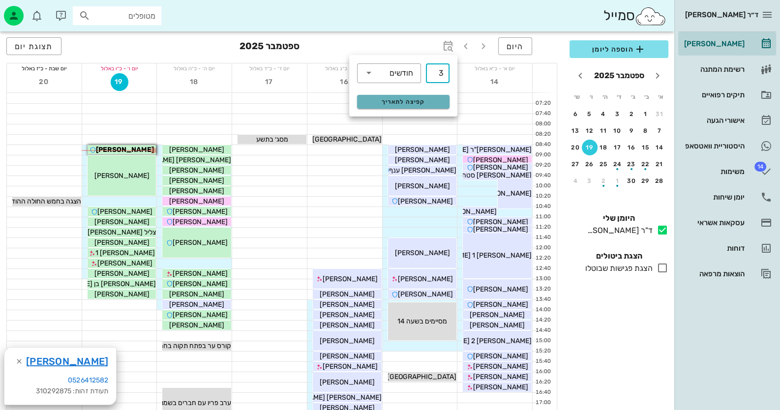
click at [408, 103] on span "קפיצה לתאריך" at bounding box center [403, 101] width 80 height 7
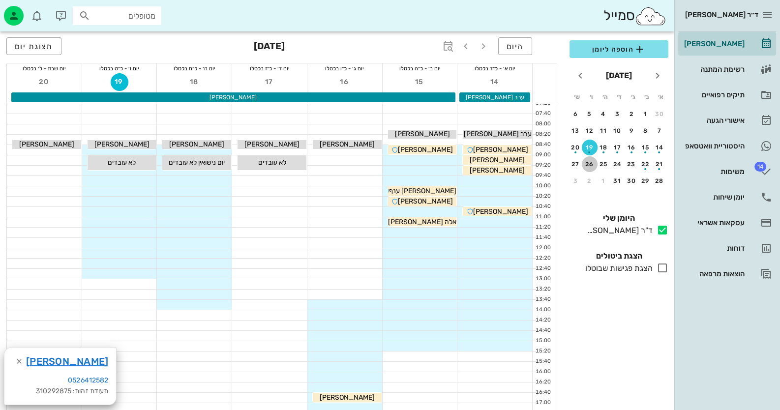
click at [593, 164] on div "26" at bounding box center [589, 164] width 16 height 7
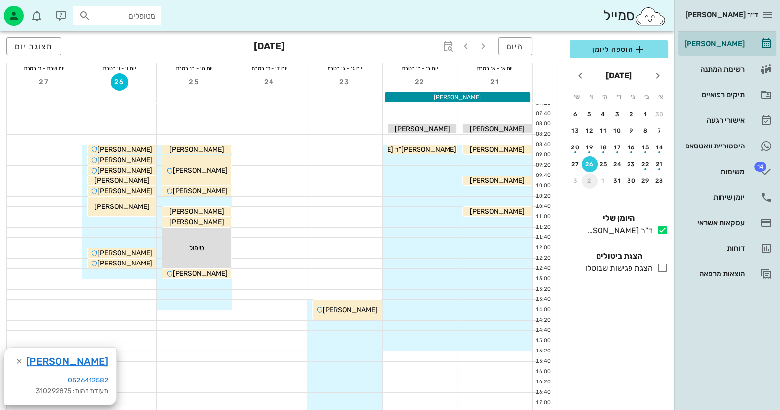
click at [592, 175] on button "2" at bounding box center [589, 181] width 16 height 16
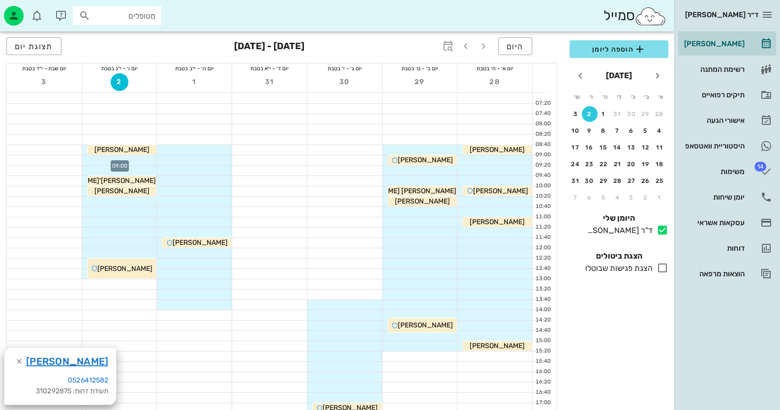
click at [137, 161] on div at bounding box center [119, 160] width 75 height 10
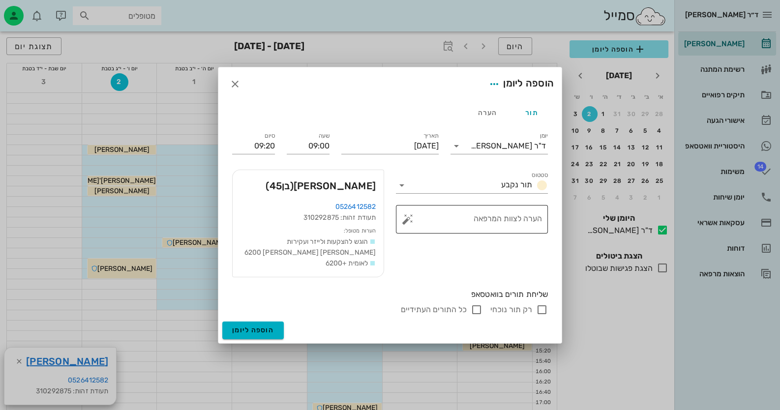
click at [403, 218] on button "button" at bounding box center [408, 219] width 12 height 12
click at [452, 157] on div "הסרת אבנית" at bounding box center [449, 161] width 73 height 26
type textarea "הסרת אבנית"
drag, startPoint x: 537, startPoint y: 310, endPoint x: 295, endPoint y: 319, distance: 242.5
click at [537, 309] on input "רק תור נוכחי" at bounding box center [542, 310] width 12 height 12
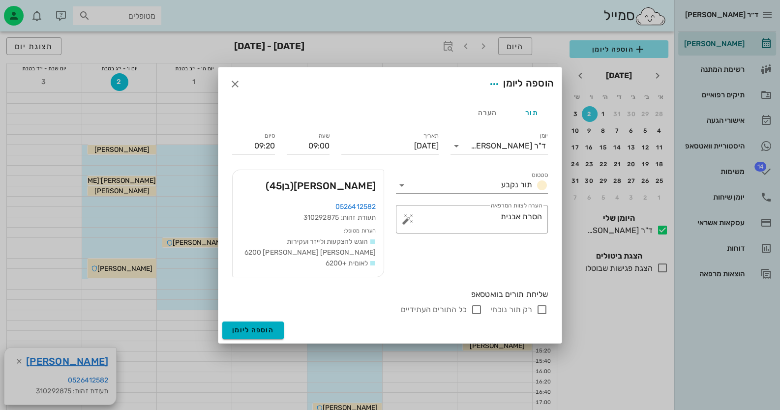
checkbox input "false"
click at [273, 326] on button "הוספה ליומן" at bounding box center [252, 330] width 61 height 18
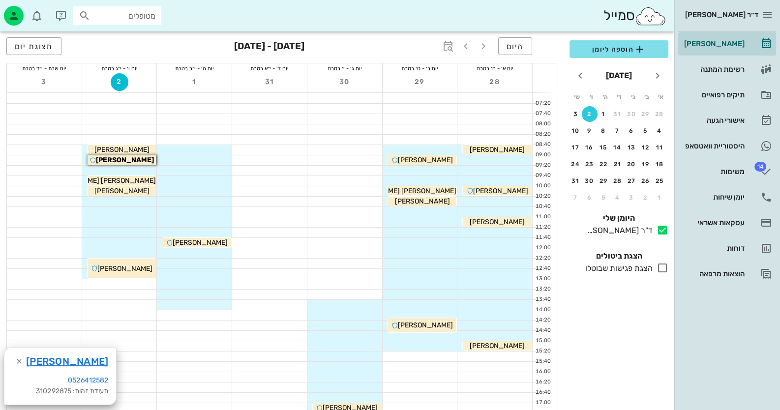
click at [330, 104] on div at bounding box center [344, 109] width 75 height 10
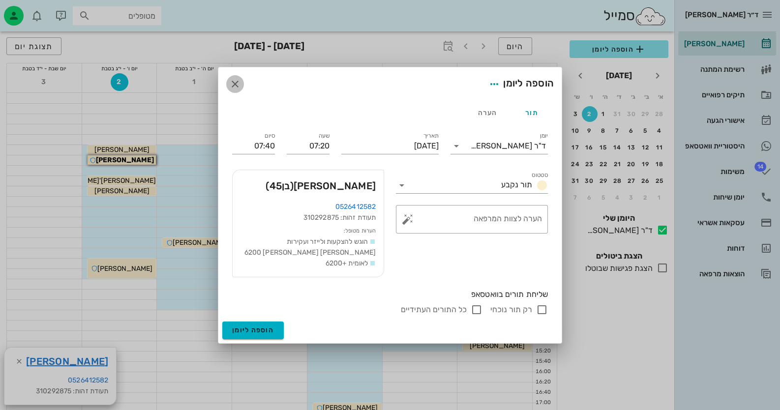
click at [238, 82] on icon "button" at bounding box center [235, 84] width 12 height 12
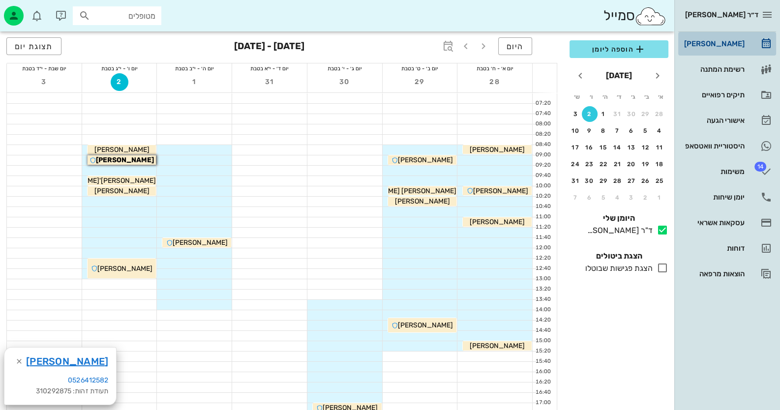
click at [727, 43] on div "[PERSON_NAME]" at bounding box center [713, 44] width 62 height 8
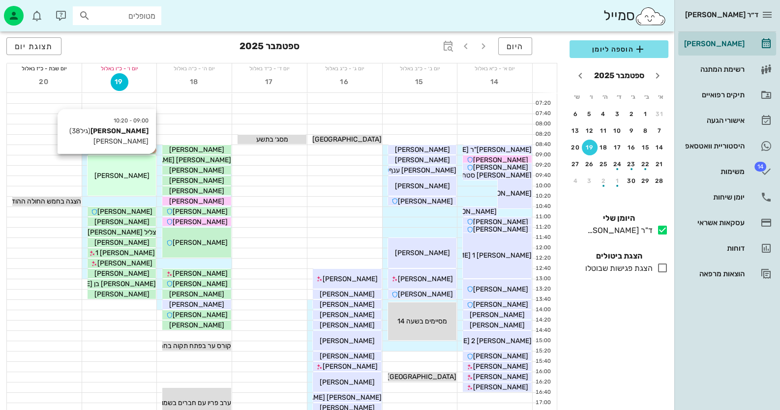
click at [128, 184] on div "09:00 - 10:20 ליאור יוגב (גיל 38 ) לייז לייזר ליאור יוגב" at bounding box center [121, 175] width 69 height 40
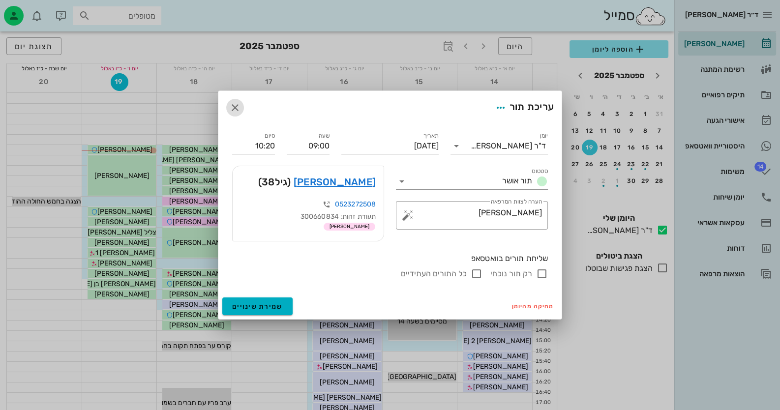
click at [236, 105] on icon "button" at bounding box center [235, 108] width 12 height 12
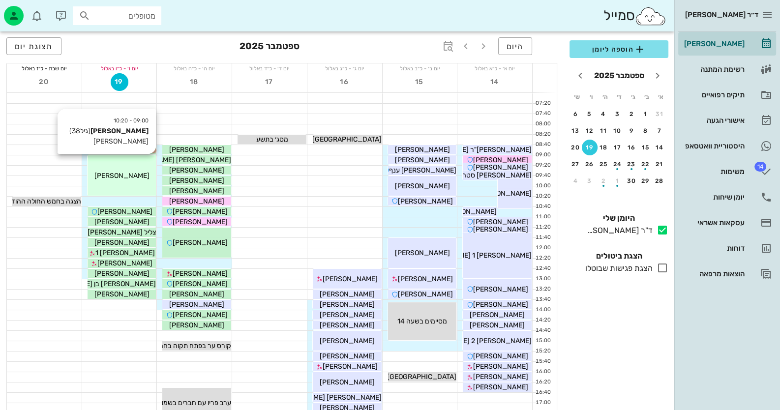
click at [116, 175] on span "[PERSON_NAME]" at bounding box center [121, 176] width 55 height 8
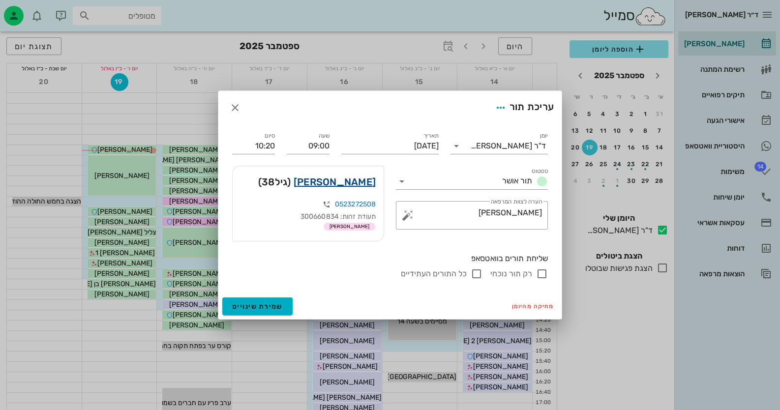
click at [356, 181] on link "ליאור יוגב" at bounding box center [334, 182] width 82 height 16
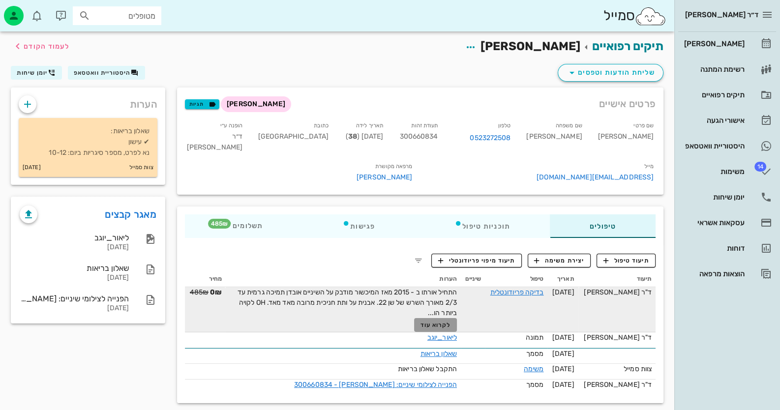
click at [444, 321] on span "לקרוא עוד" at bounding box center [435, 324] width 30 height 7
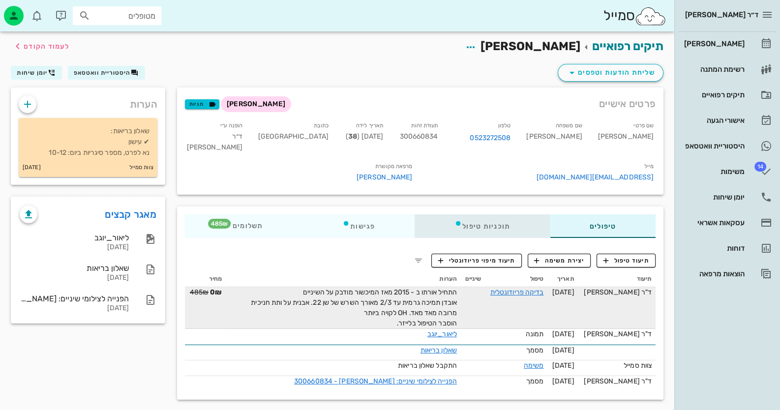
click at [519, 214] on div "תוכניות טיפול" at bounding box center [481, 226] width 135 height 24
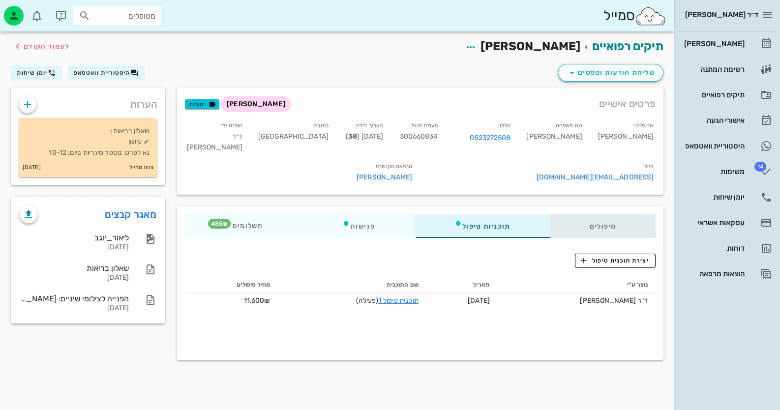
click at [597, 214] on div "טיפולים" at bounding box center [603, 226] width 106 height 24
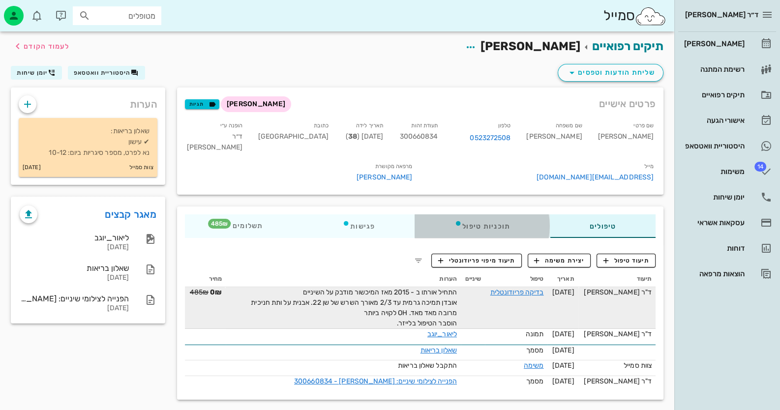
click at [496, 214] on div "תוכניות טיפול" at bounding box center [481, 226] width 135 height 24
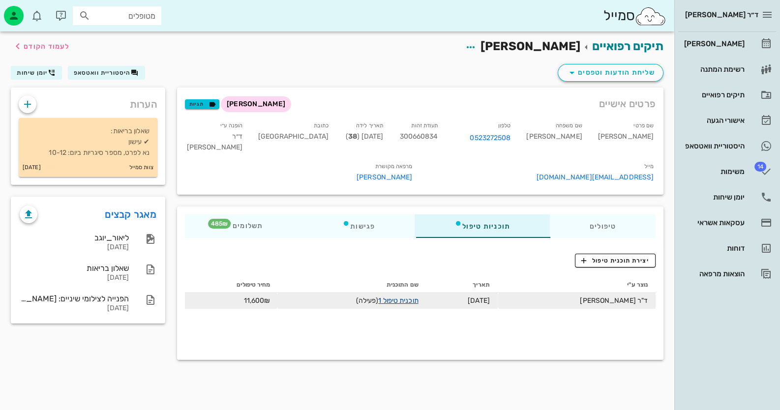
click at [405, 296] on link "תוכנית טיפול 1" at bounding box center [398, 300] width 40 height 8
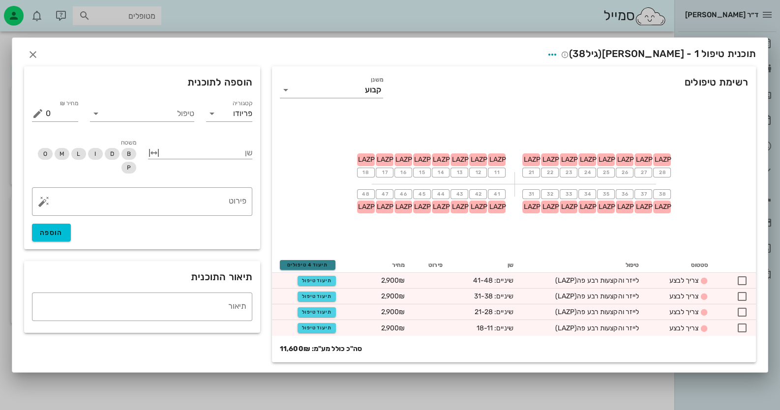
click at [305, 264] on span "תיעוד 4 טיפולים" at bounding box center [307, 265] width 47 height 6
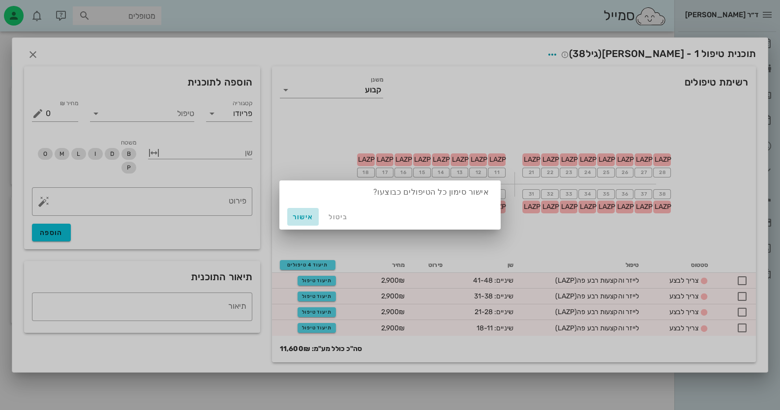
click at [297, 212] on button "אישור" at bounding box center [302, 217] width 31 height 18
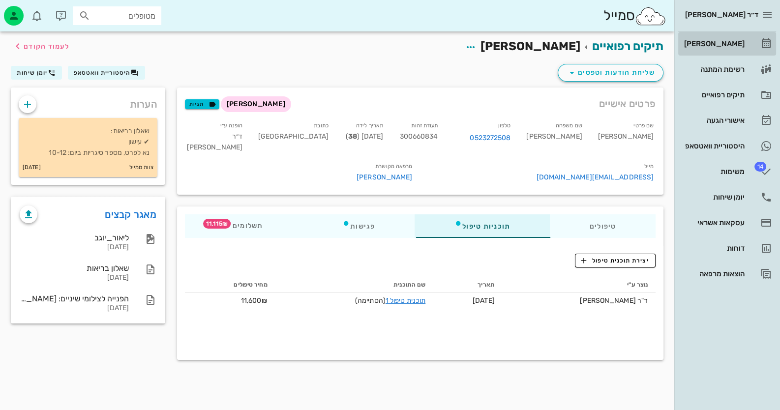
click at [728, 48] on div "[PERSON_NAME]" at bounding box center [713, 44] width 62 height 16
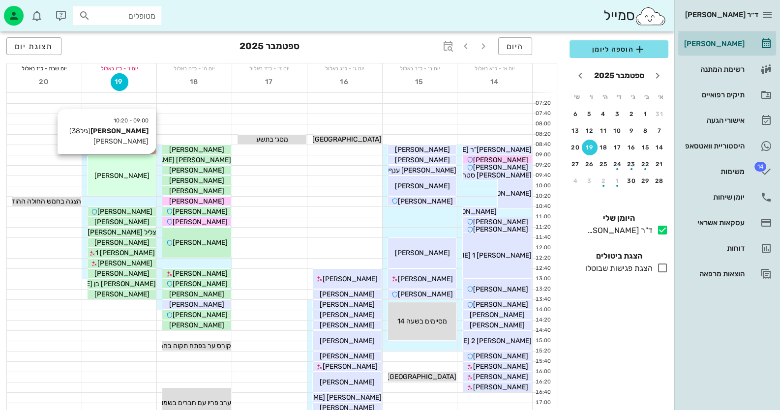
click at [130, 174] on span "[PERSON_NAME]" at bounding box center [121, 176] width 55 height 8
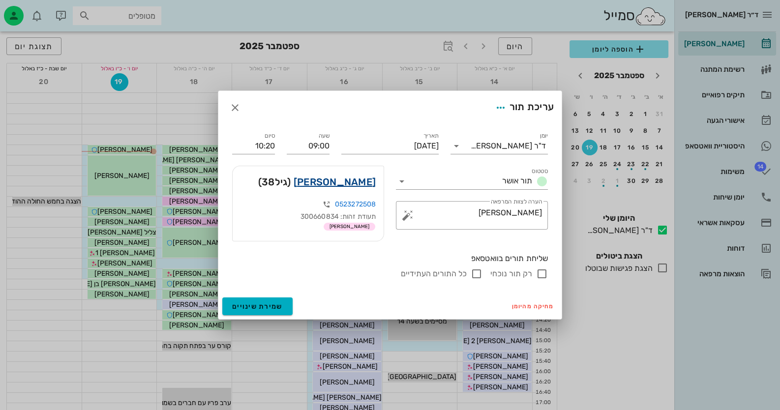
click at [366, 182] on link "ליאור יוגב" at bounding box center [334, 182] width 82 height 16
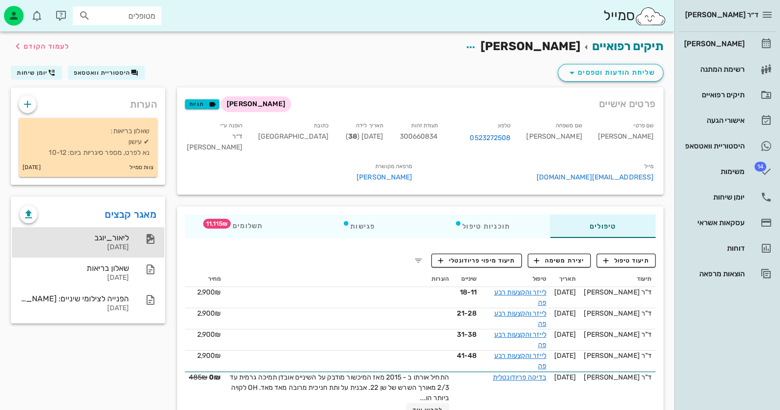
click at [143, 233] on div at bounding box center [146, 239] width 22 height 12
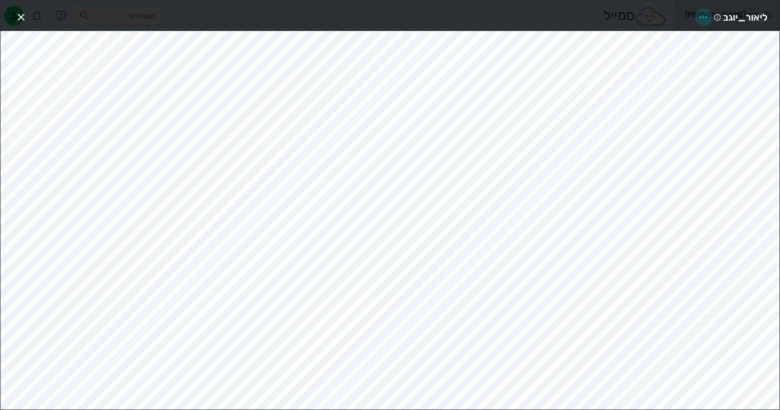
click at [707, 13] on icon "button" at bounding box center [703, 17] width 12 height 12
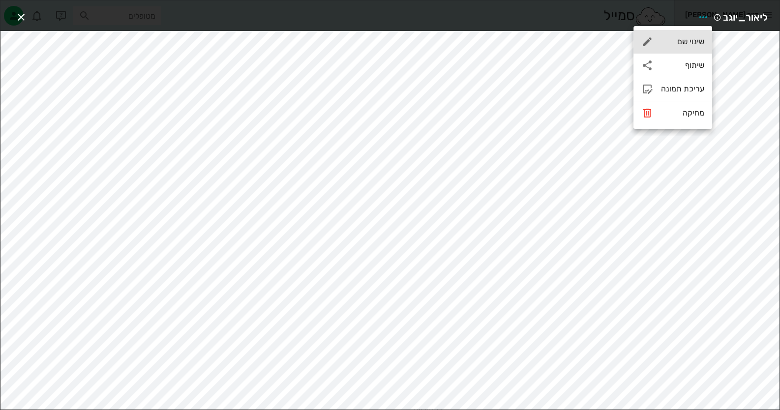
click at [674, 44] on div "שינוי שם" at bounding box center [682, 41] width 43 height 9
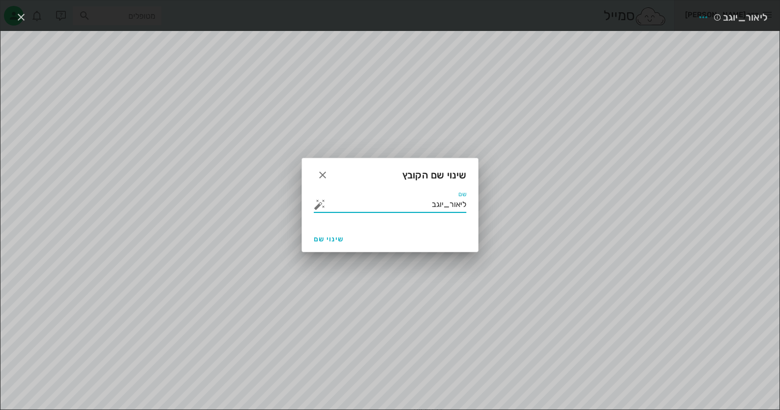
drag, startPoint x: 400, startPoint y: 203, endPoint x: 542, endPoint y: 206, distance: 141.6
click at [541, 206] on div "ד״ר חיה מאיר יומן מרפאה רשימת המתנה תיקים רפואיים אישורי הגעה היסטוריית וואטסאפ…" at bounding box center [390, 252] width 780 height 504
click at [322, 209] on button "button" at bounding box center [320, 205] width 12 height 12
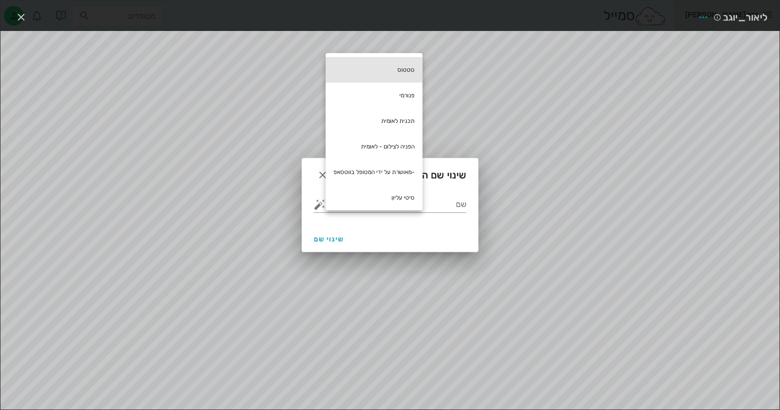
click at [415, 67] on div "סטטוס" at bounding box center [373, 70] width 97 height 26
type input "סטטוס"
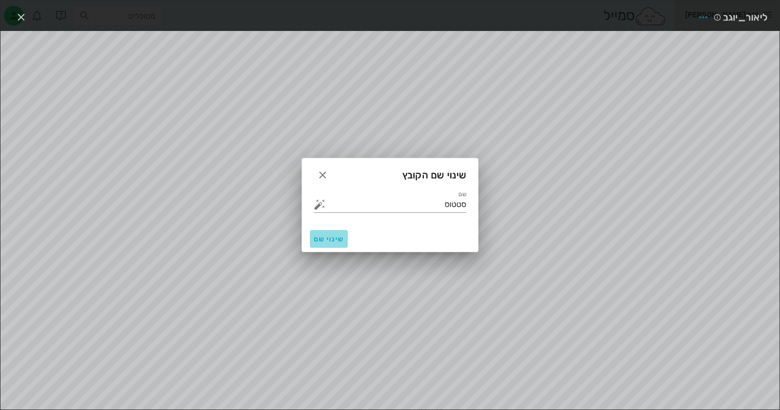
click at [326, 245] on button "שינוי שם" at bounding box center [329, 239] width 38 height 18
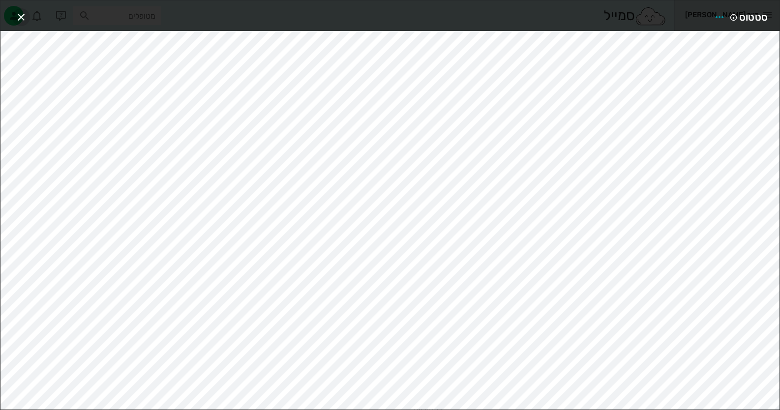
click at [20, 15] on icon "button" at bounding box center [21, 17] width 12 height 12
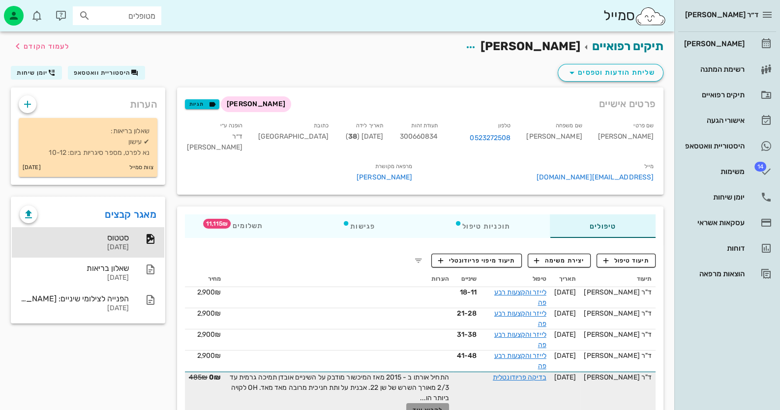
click at [434, 406] on span "לקרוא עוד" at bounding box center [427, 409] width 30 height 7
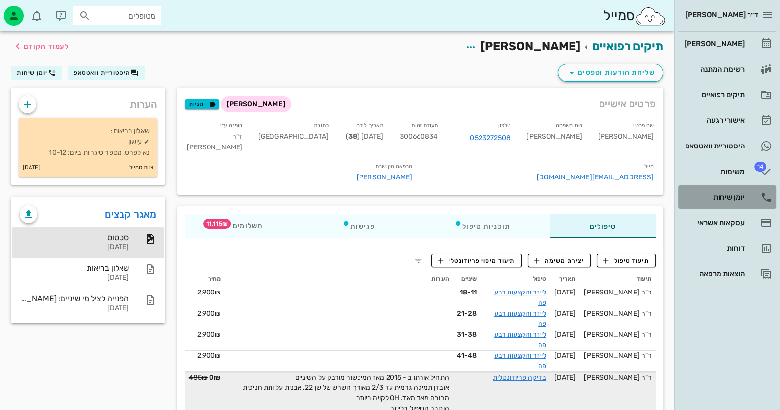
click at [730, 203] on div "יומן שיחות" at bounding box center [713, 197] width 62 height 16
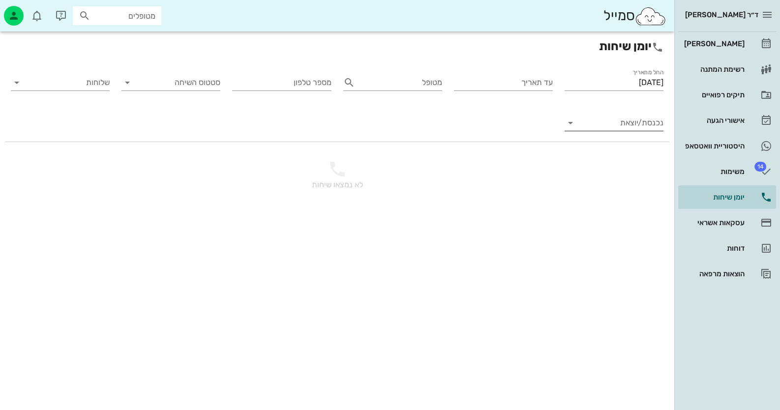
click at [646, 120] on input "נכנסת/יוצאת" at bounding box center [621, 123] width 83 height 16
click at [643, 131] on div "נכנסת" at bounding box center [638, 131] width 34 height 24
click at [631, 83] on input "[DATE]" at bounding box center [613, 83] width 99 height 16
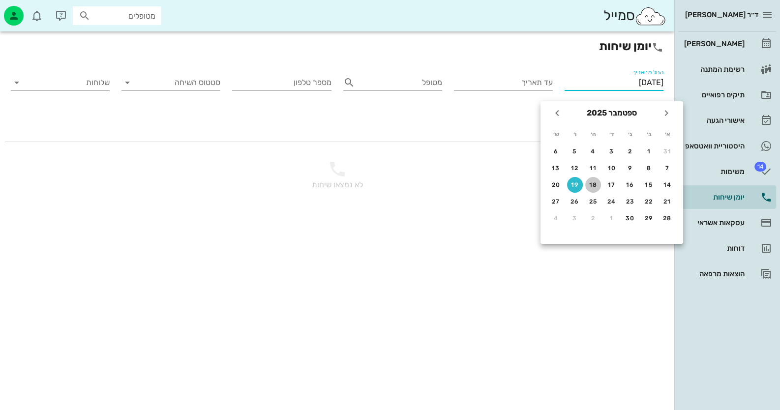
click at [595, 181] on div "18" at bounding box center [593, 184] width 16 height 7
type input "[DATE]"
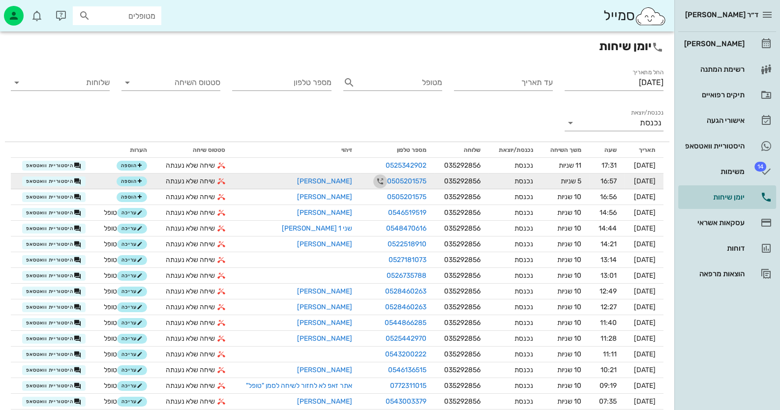
click at [374, 177] on icon "button" at bounding box center [380, 181] width 12 height 12
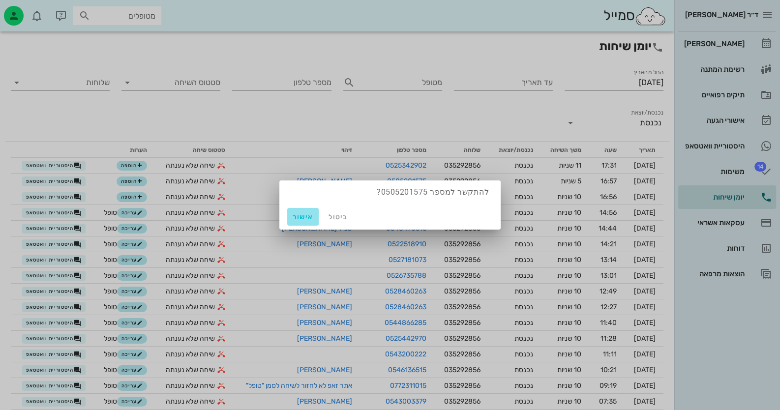
click at [303, 217] on span "אישור" at bounding box center [303, 217] width 24 height 8
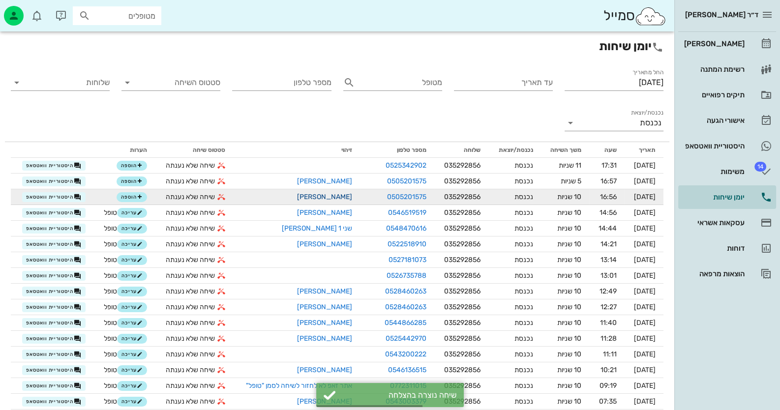
click at [332, 194] on link "דניאל קימל" at bounding box center [324, 197] width 55 height 8
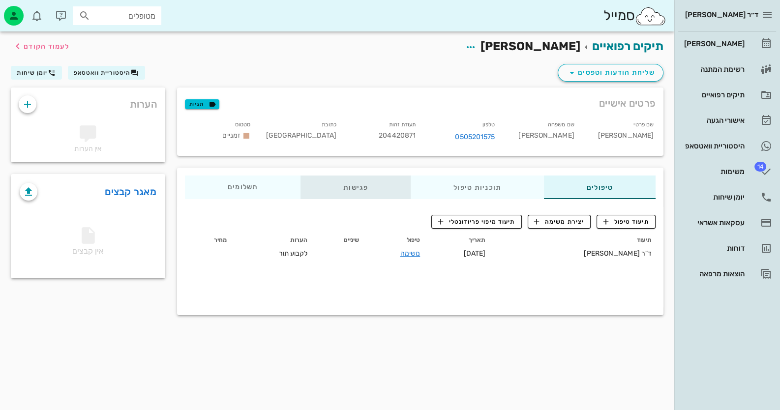
click at [377, 184] on div "פגישות" at bounding box center [355, 187] width 110 height 24
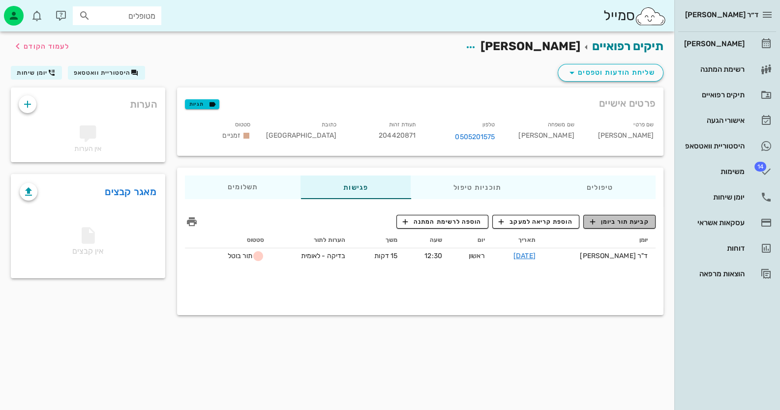
click at [629, 218] on span "קביעת תור ביומן" at bounding box center [618, 221] width 59 height 9
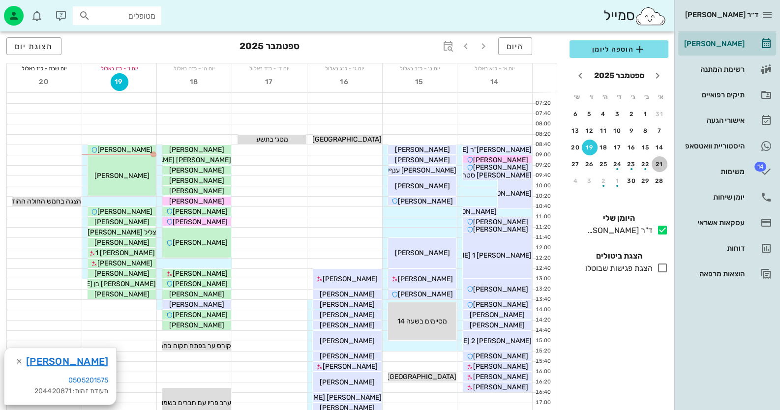
click at [657, 162] on div "21" at bounding box center [659, 164] width 16 height 7
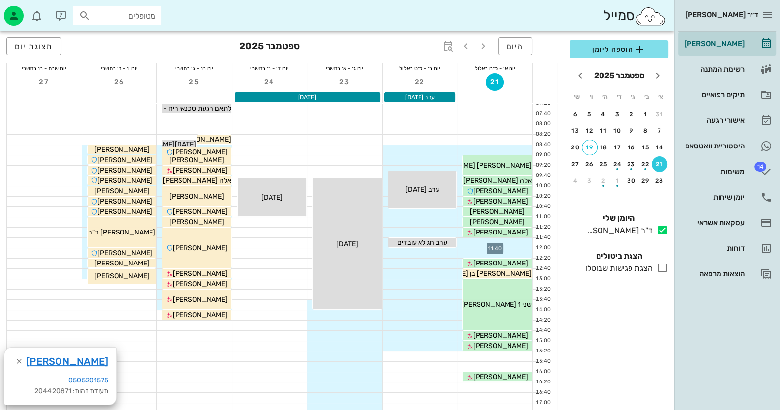
click at [525, 242] on div at bounding box center [494, 243] width 75 height 10
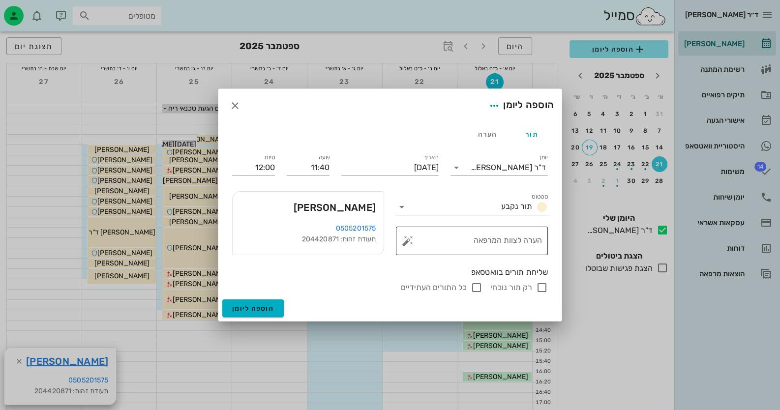
click at [411, 239] on button "button" at bounding box center [408, 241] width 12 height 12
click at [234, 103] on icon "button" at bounding box center [235, 106] width 12 height 12
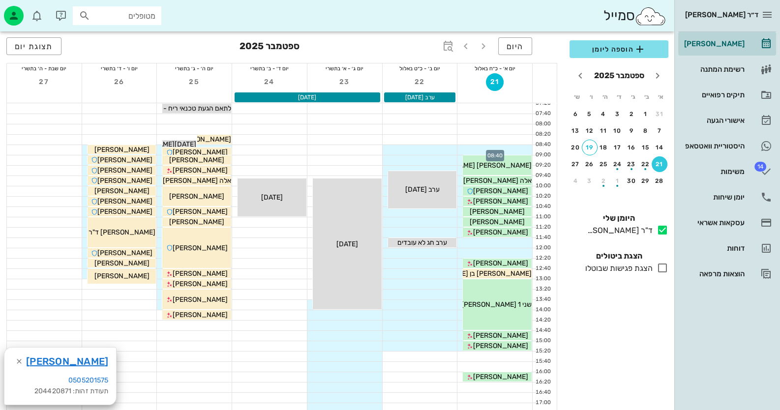
click at [503, 150] on div at bounding box center [494, 150] width 75 height 10
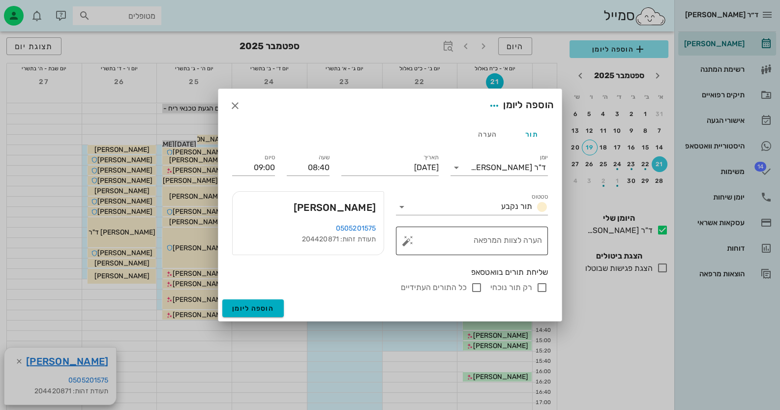
click at [408, 240] on button "button" at bounding box center [408, 241] width 12 height 12
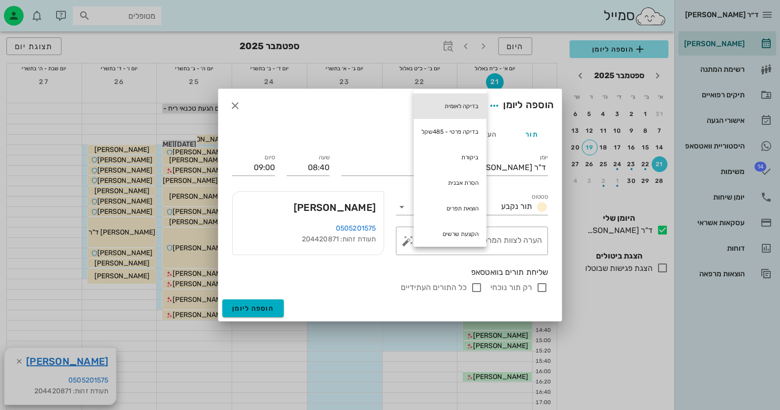
click at [462, 104] on div "בדיקה לאומית" at bounding box center [449, 106] width 73 height 26
type textarea "בדיקה לאומית"
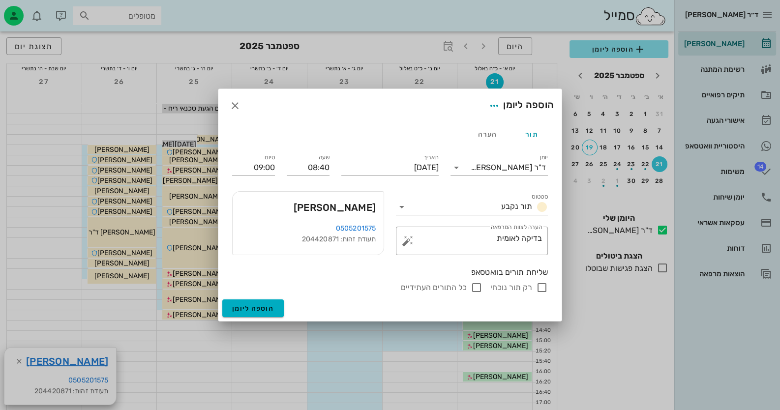
click at [540, 284] on input "רק תור נוכחי" at bounding box center [542, 288] width 12 height 12
checkbox input "false"
click at [263, 307] on span "הוספה ליומן" at bounding box center [253, 308] width 42 height 8
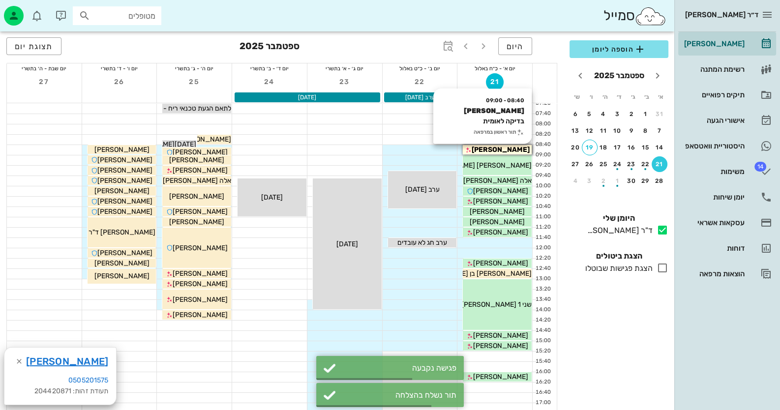
click at [501, 149] on span "דניאל קימל" at bounding box center [500, 149] width 58 height 8
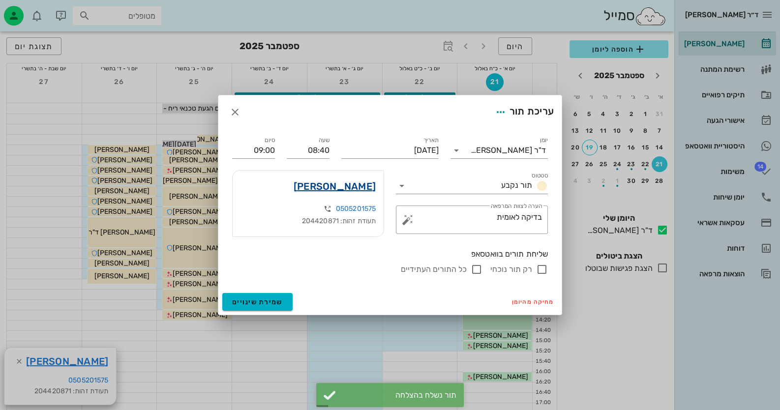
click at [351, 190] on link "דניאל קימל" at bounding box center [334, 186] width 82 height 16
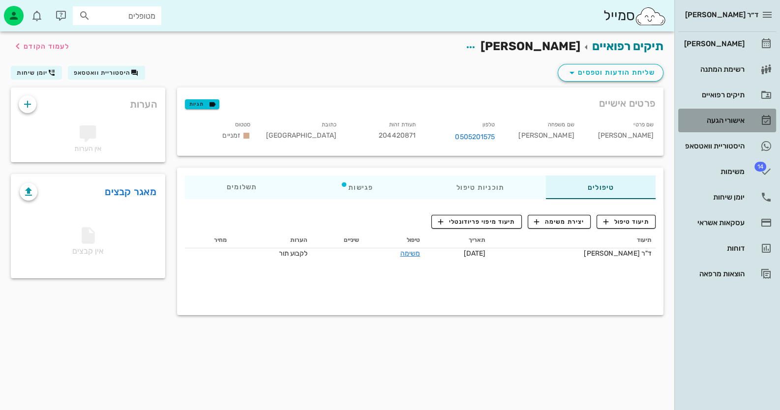
click at [723, 113] on div "אישורי הגעה" at bounding box center [713, 121] width 62 height 16
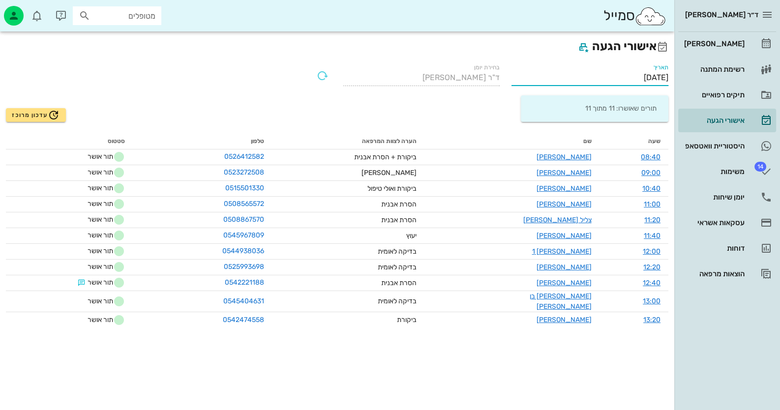
click at [632, 74] on input "[DATE]" at bounding box center [589, 78] width 157 height 16
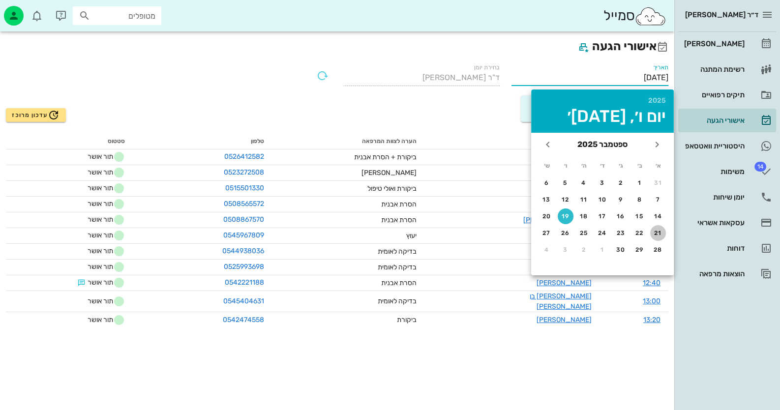
click at [658, 232] on div "21" at bounding box center [658, 233] width 16 height 7
type input "21/09/2025"
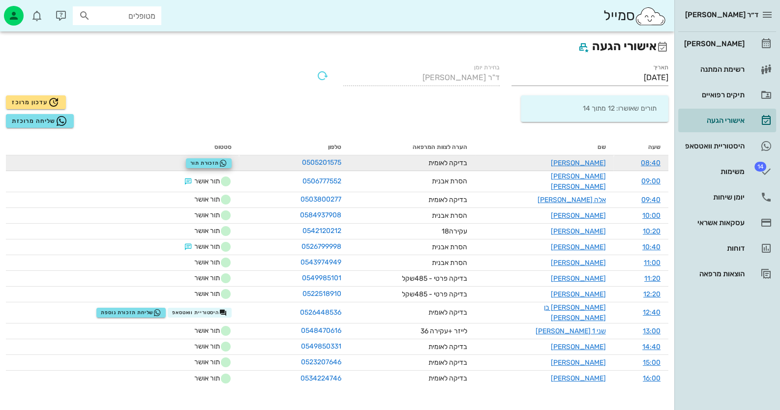
click at [201, 158] on div "תזכורת תור" at bounding box center [209, 163] width 46 height 10
click at [216, 168] on button "תזכורת תור" at bounding box center [209, 163] width 46 height 10
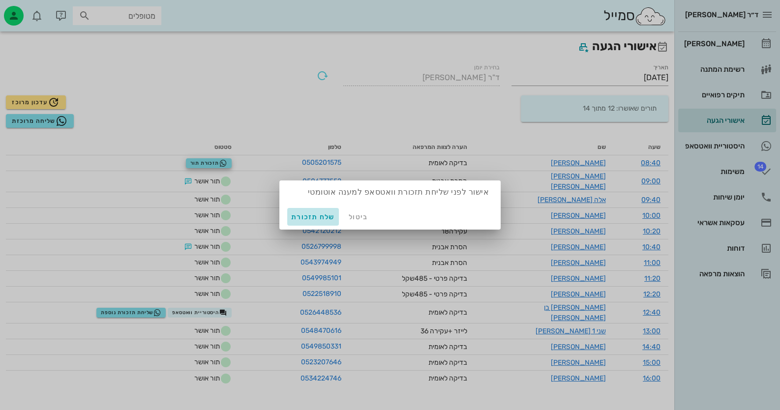
click at [308, 222] on button "שלח תזכורת" at bounding box center [313, 217] width 52 height 18
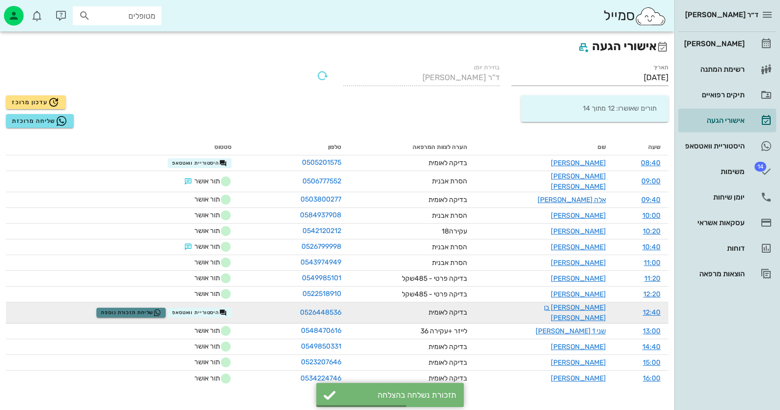
click at [139, 309] on span "שליחת תזכורת נוספת" at bounding box center [131, 313] width 60 height 8
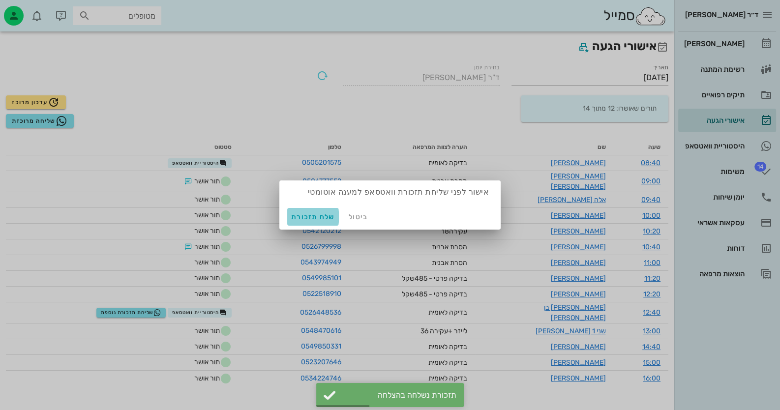
click at [301, 221] on button "שלח תזכורת" at bounding box center [313, 217] width 52 height 18
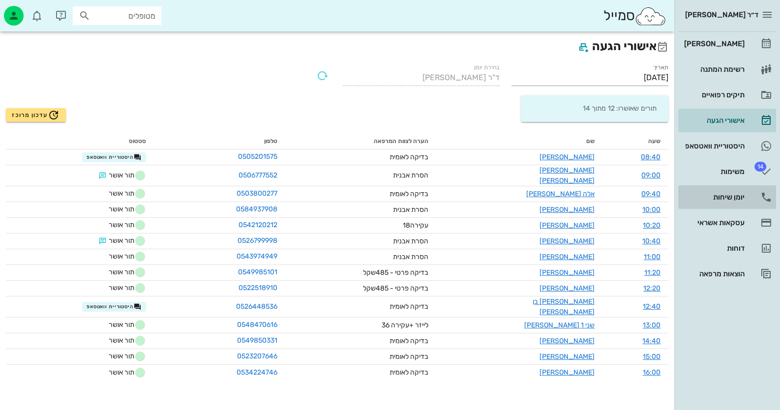
click at [743, 199] on div "יומן שיחות" at bounding box center [713, 197] width 62 height 8
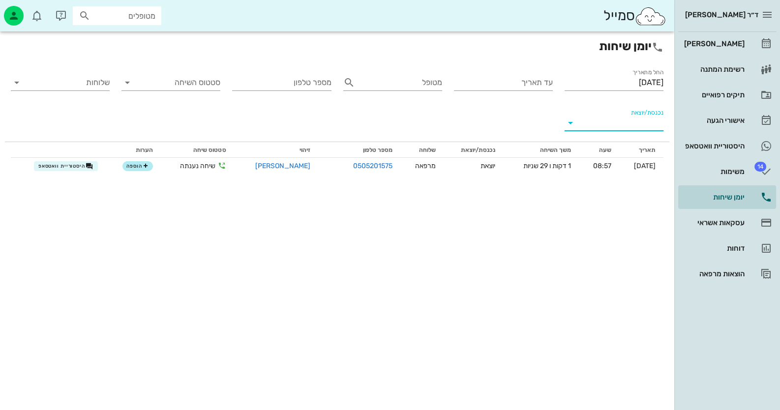
click at [586, 119] on input "נכנסת/יוצאת" at bounding box center [621, 123] width 83 height 16
click at [618, 131] on div "נכנסת" at bounding box center [613, 131] width 99 height 24
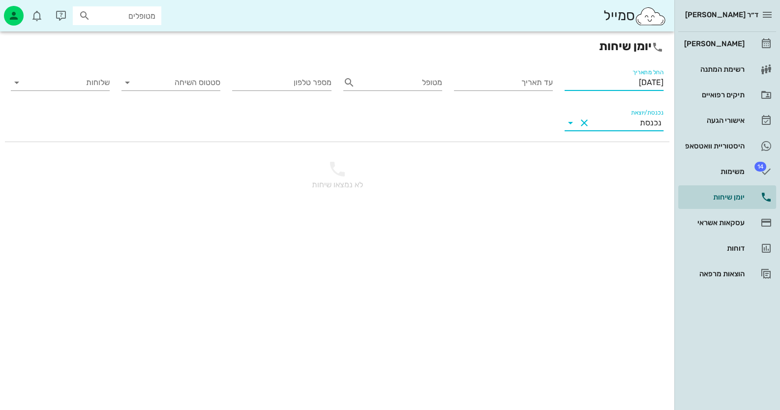
click at [634, 84] on input "[DATE]" at bounding box center [613, 83] width 99 height 16
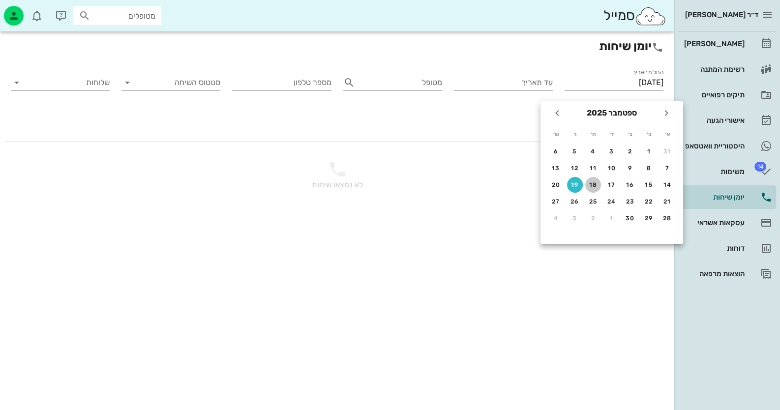
click at [587, 183] on div "18" at bounding box center [593, 184] width 16 height 7
type input "[DATE]"
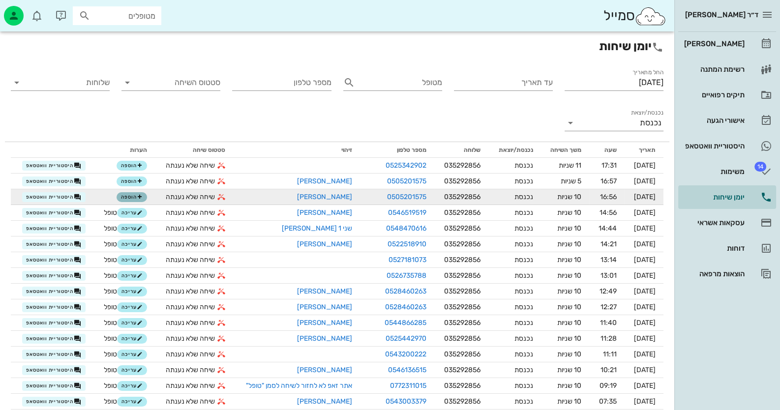
click at [127, 196] on span "הוספה" at bounding box center [132, 197] width 22 height 6
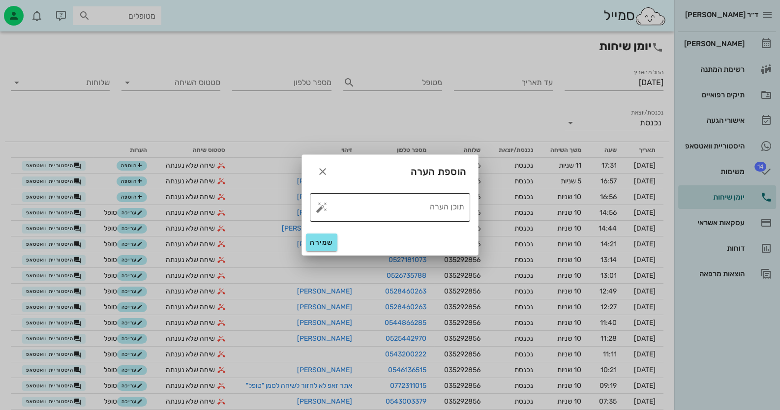
click at [325, 208] on button "button" at bounding box center [322, 208] width 12 height 12
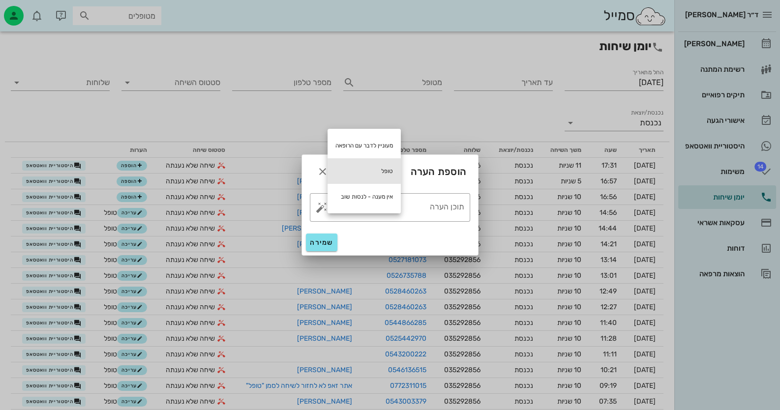
click at [382, 171] on div "טופל" at bounding box center [363, 171] width 73 height 26
type textarea "טופל"
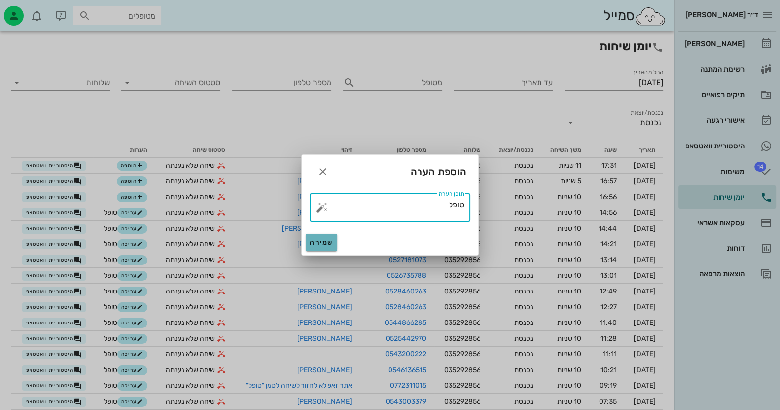
click at [320, 242] on span "שמירה" at bounding box center [322, 242] width 24 height 8
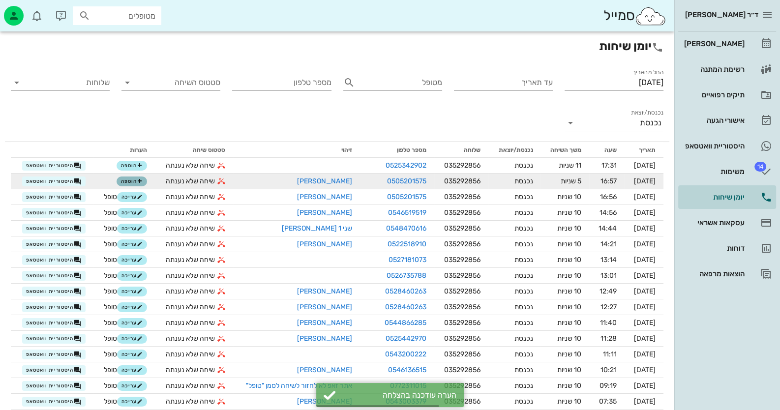
click at [137, 184] on button "הוספה" at bounding box center [131, 181] width 30 height 10
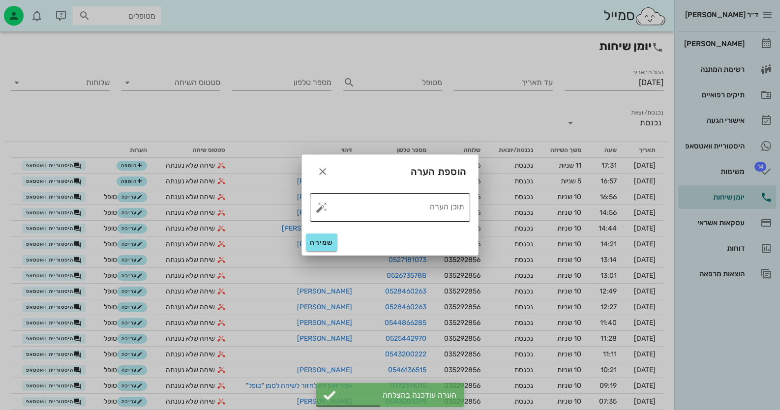
click at [313, 209] on div "​ תוכן הערה" at bounding box center [390, 207] width 160 height 29
click at [320, 210] on button "button" at bounding box center [322, 208] width 12 height 12
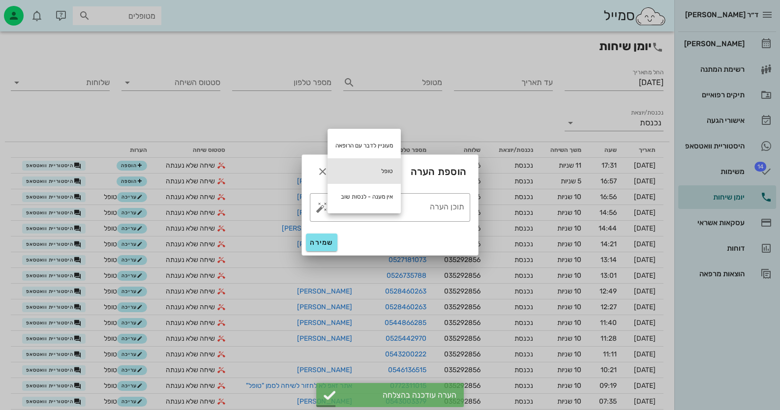
click at [359, 177] on div "טופל" at bounding box center [363, 171] width 73 height 26
type textarea "טופל"
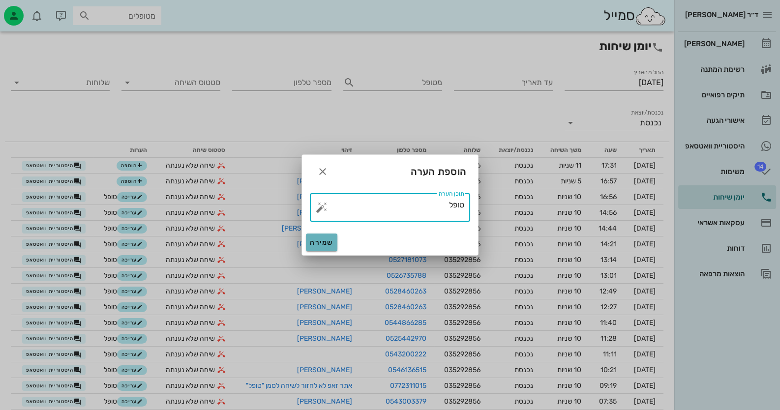
click at [327, 249] on button "שמירה" at bounding box center [321, 242] width 31 height 18
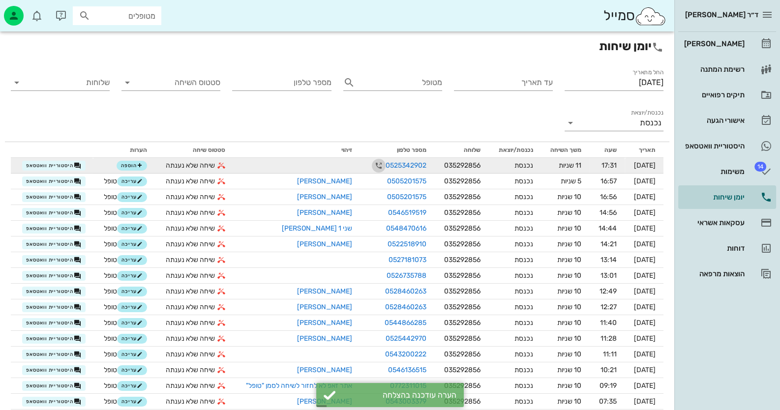
click at [373, 164] on icon "button" at bounding box center [379, 166] width 12 height 12
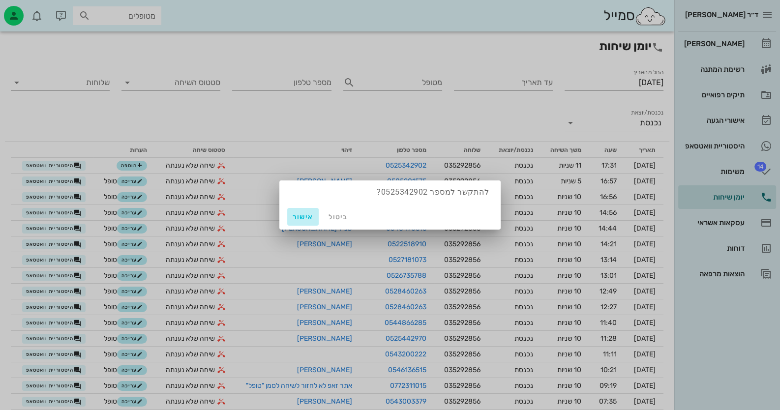
click at [313, 218] on span "אישור" at bounding box center [303, 217] width 24 height 8
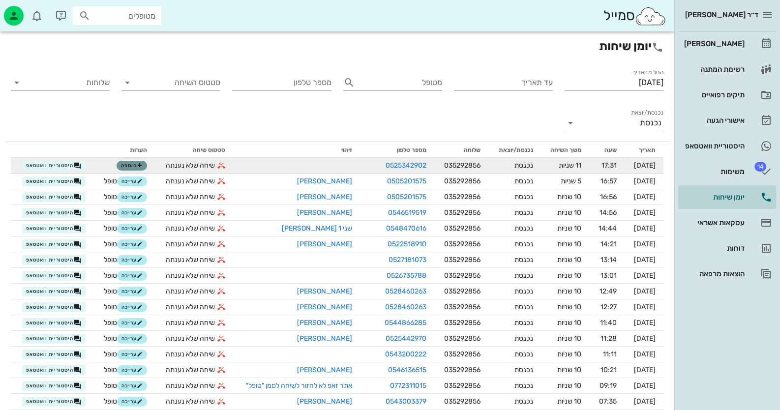
click at [123, 166] on span "הוספה" at bounding box center [132, 166] width 22 height 6
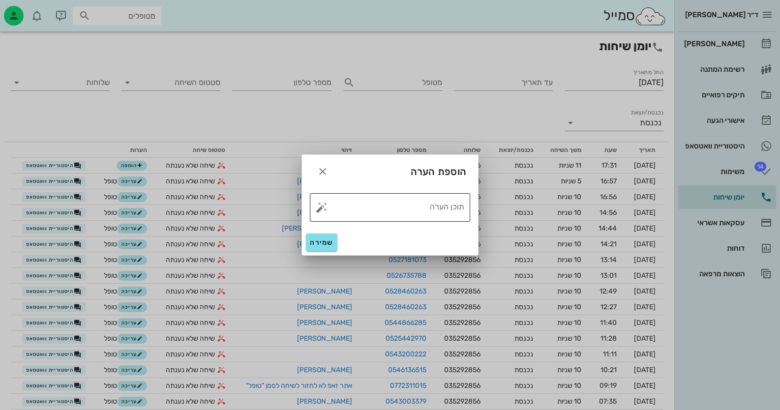
click at [321, 208] on button "button" at bounding box center [322, 208] width 12 height 12
click at [238, 125] on div at bounding box center [390, 205] width 780 height 410
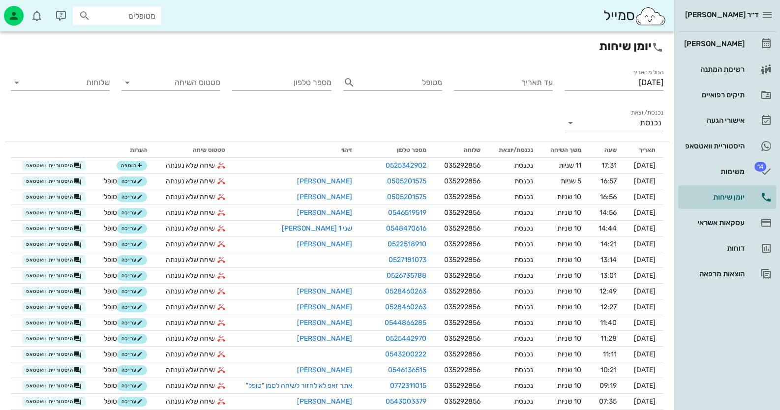
click at [138, 19] on input "מטופלים" at bounding box center [123, 15] width 63 height 13
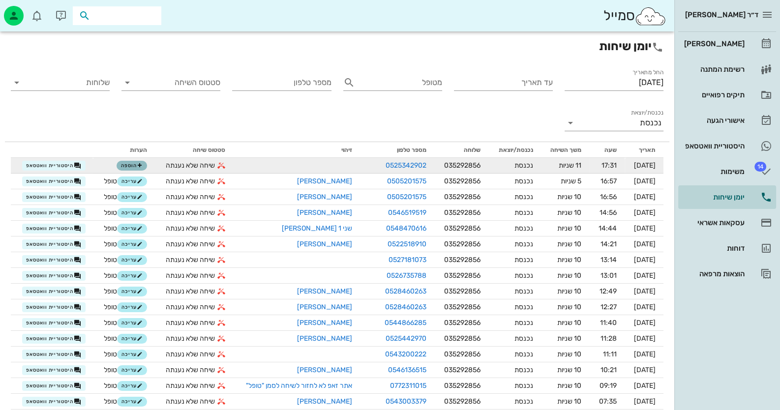
click at [137, 168] on icon "button" at bounding box center [140, 166] width 6 height 6
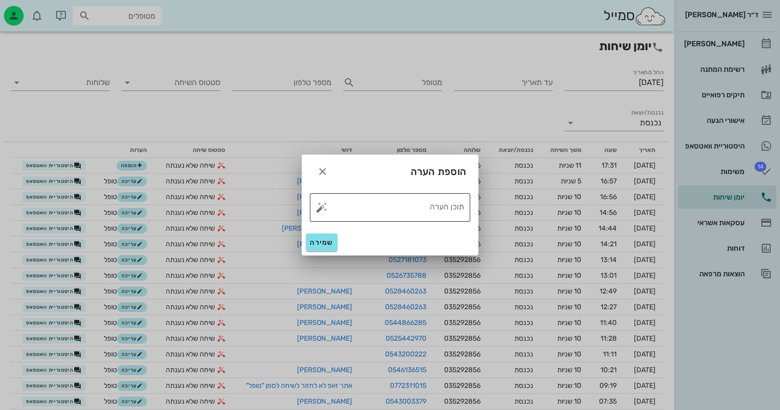
click at [321, 209] on button "button" at bounding box center [322, 208] width 12 height 12
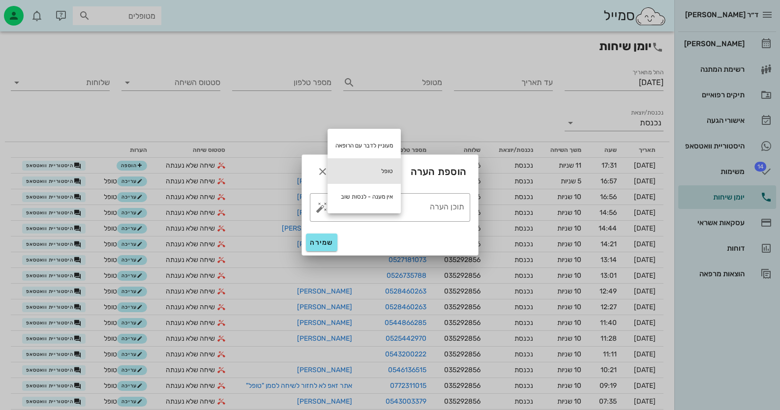
click at [377, 176] on div "טופל" at bounding box center [363, 171] width 73 height 26
type textarea "טופל"
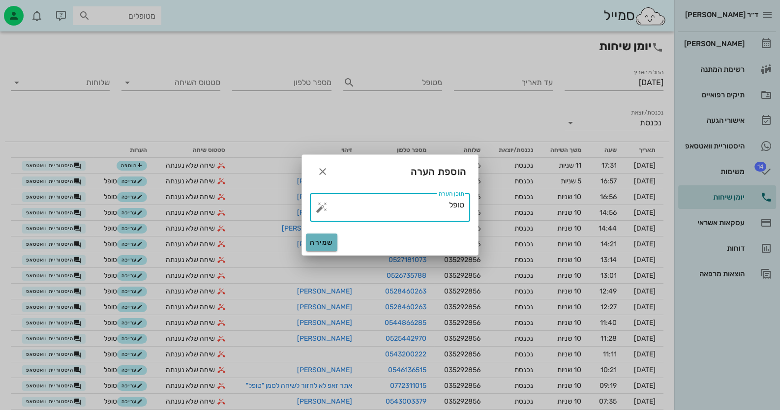
click at [321, 242] on span "שמירה" at bounding box center [322, 242] width 24 height 8
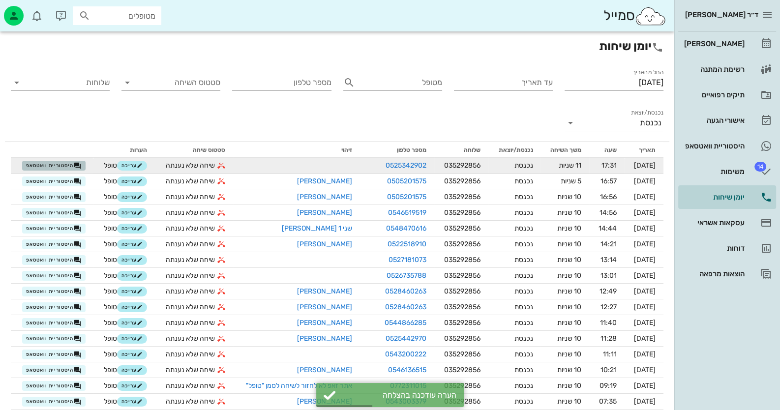
click at [82, 165] on button "היסטוריית וואטסאפ" at bounding box center [54, 166] width 64 height 10
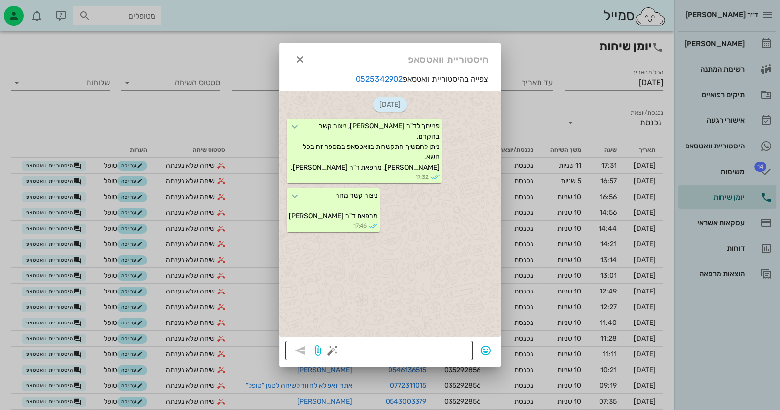
click at [451, 350] on textarea at bounding box center [400, 352] width 132 height 16
type textarea "תשלחי לי צילום"
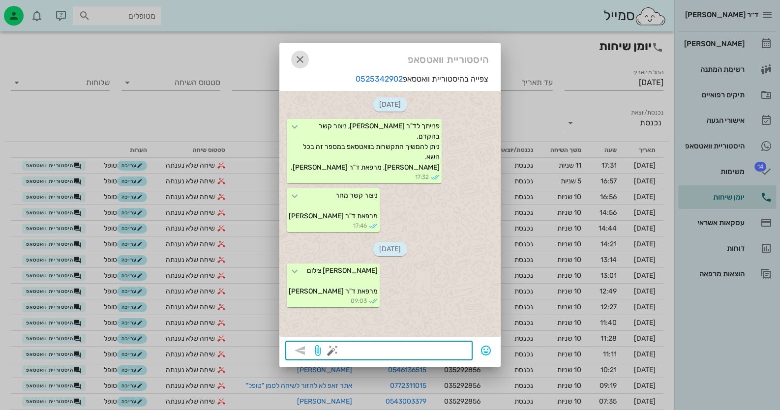
click at [301, 58] on icon "button" at bounding box center [300, 60] width 12 height 12
